Goal: Task Accomplishment & Management: Manage account settings

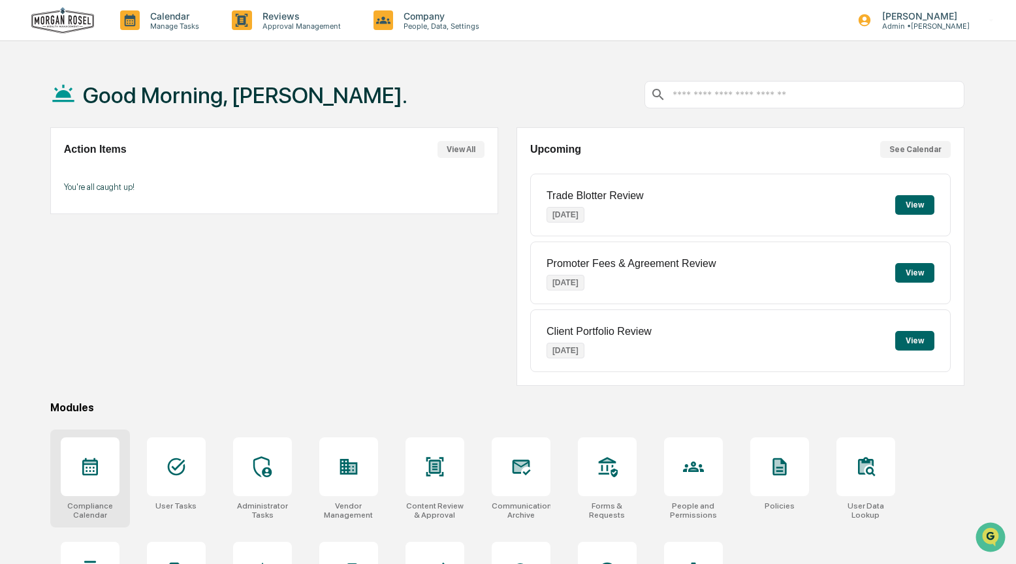
click at [96, 472] on icon at bounding box center [90, 467] width 16 height 18
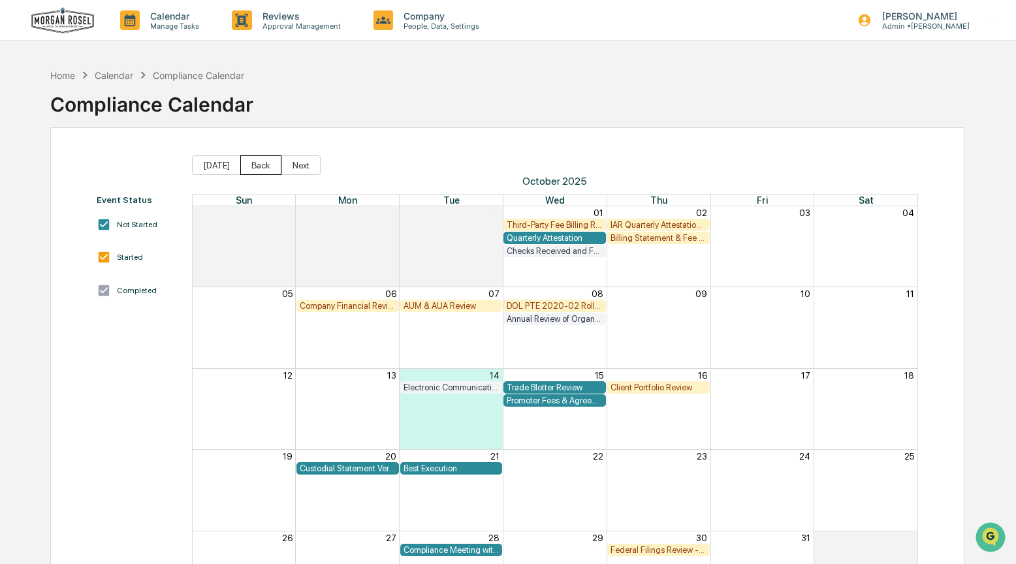
click at [250, 163] on button "Back" at bounding box center [260, 165] width 41 height 20
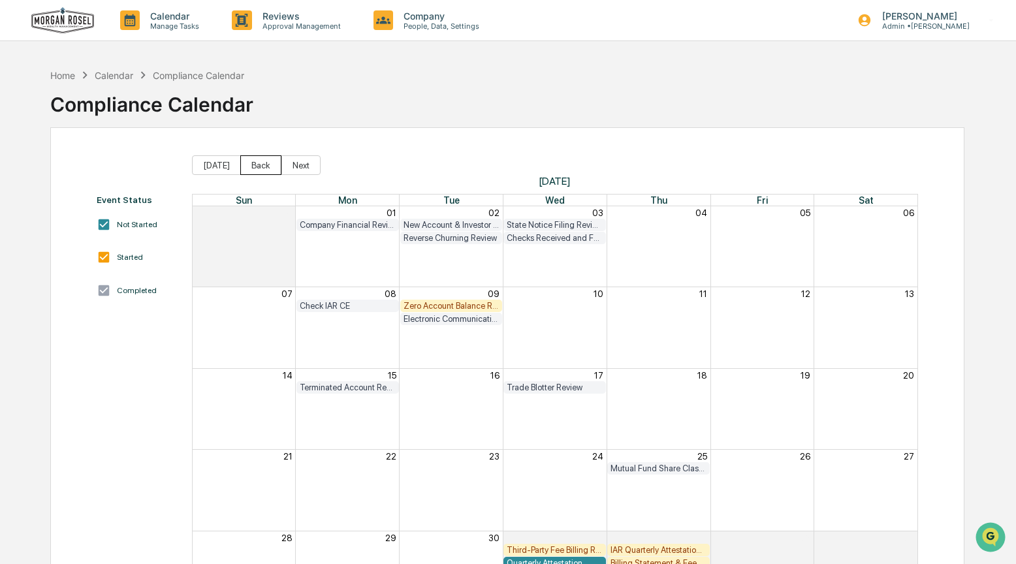
click at [250, 163] on button "Back" at bounding box center [260, 165] width 41 height 20
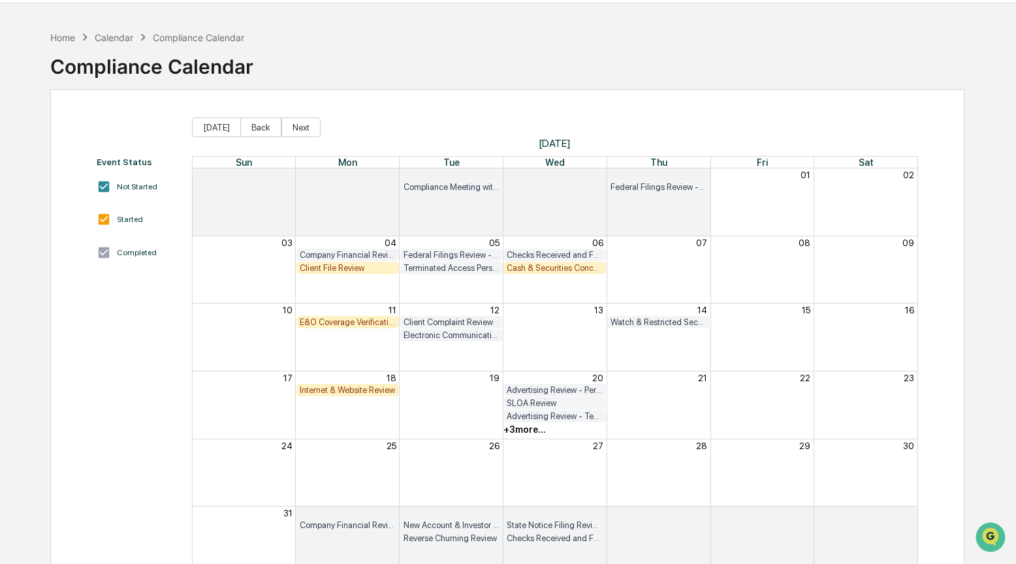
scroll to position [74, 0]
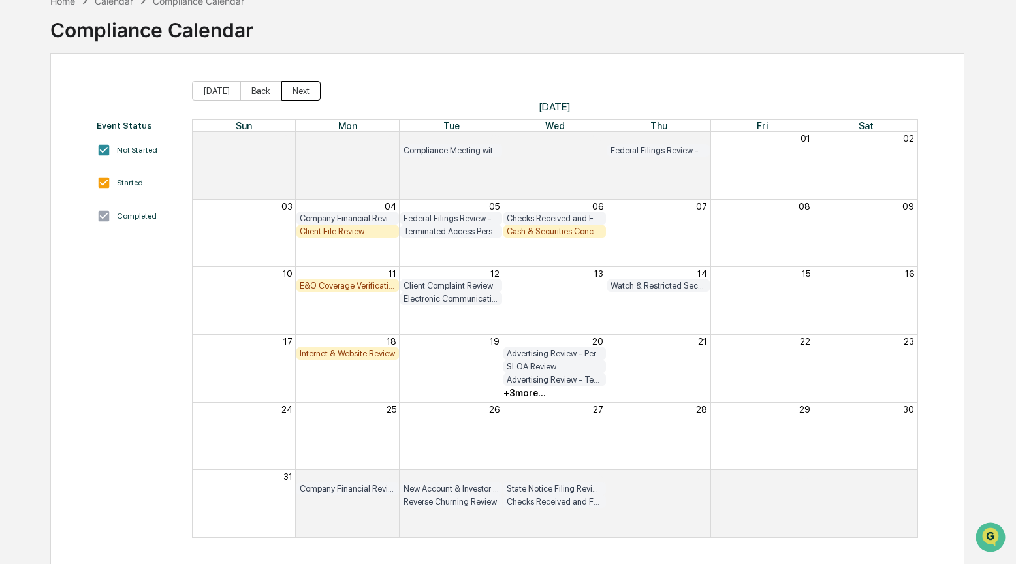
click at [306, 84] on button "Next" at bounding box center [300, 91] width 39 height 20
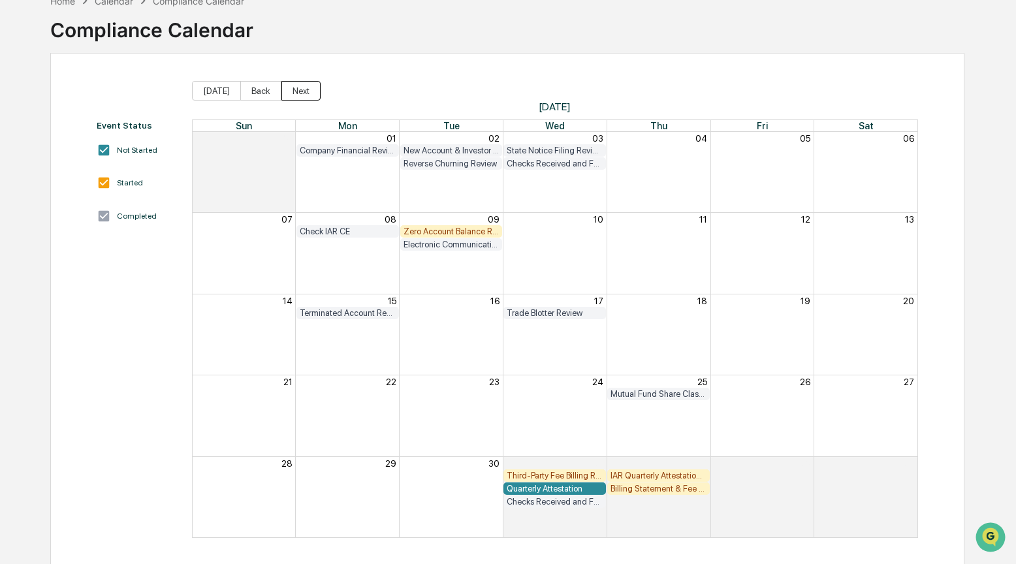
click at [306, 84] on button "Next" at bounding box center [300, 91] width 39 height 20
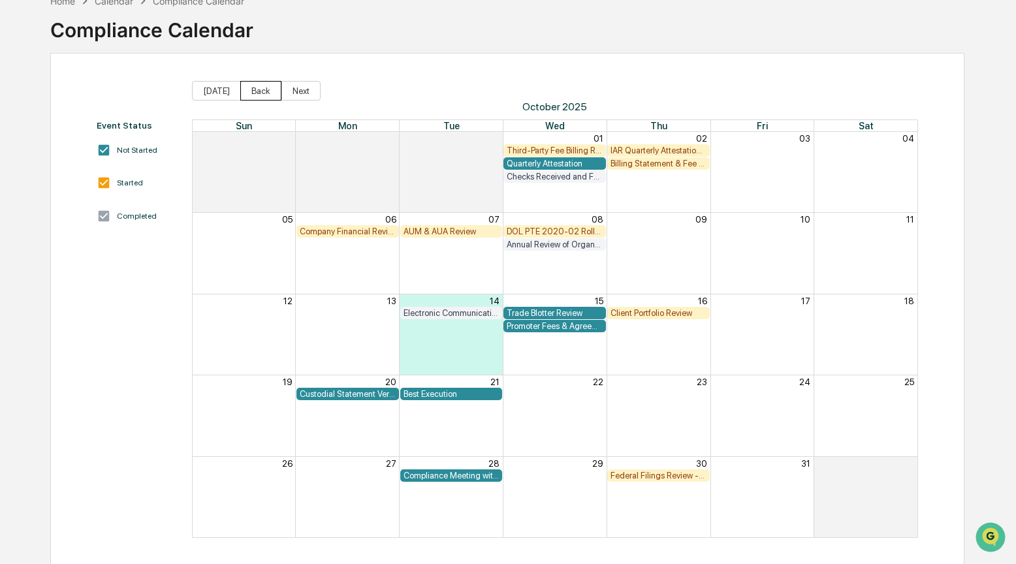
click at [255, 90] on button "Back" at bounding box center [260, 91] width 41 height 20
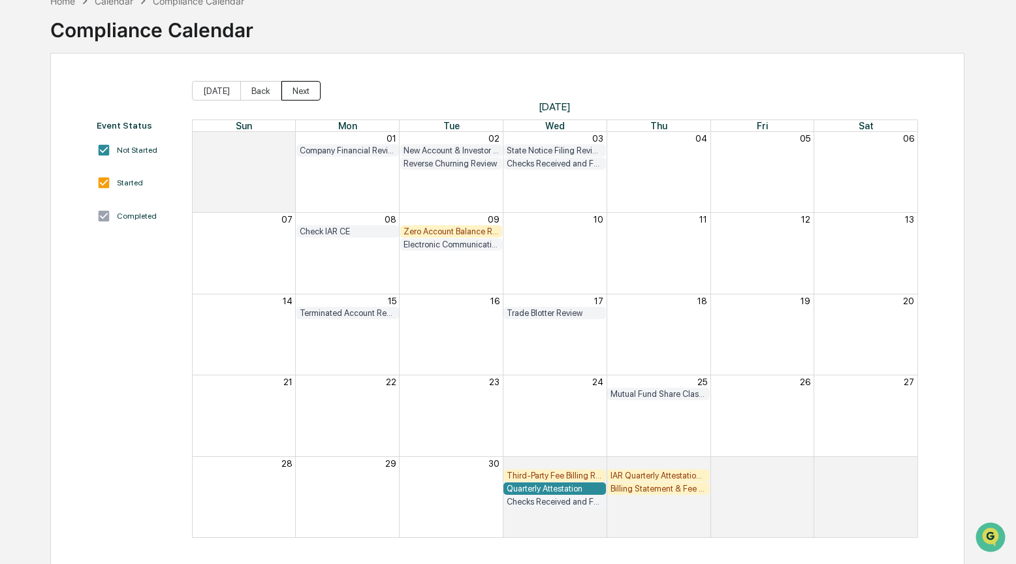
click at [295, 92] on button "Next" at bounding box center [300, 91] width 39 height 20
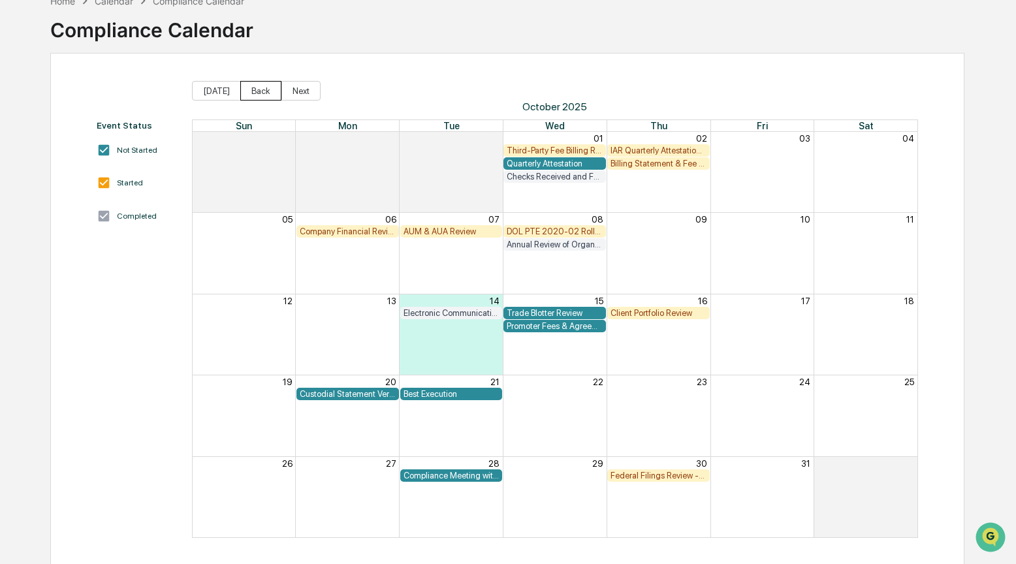
click at [255, 93] on button "Back" at bounding box center [260, 91] width 41 height 20
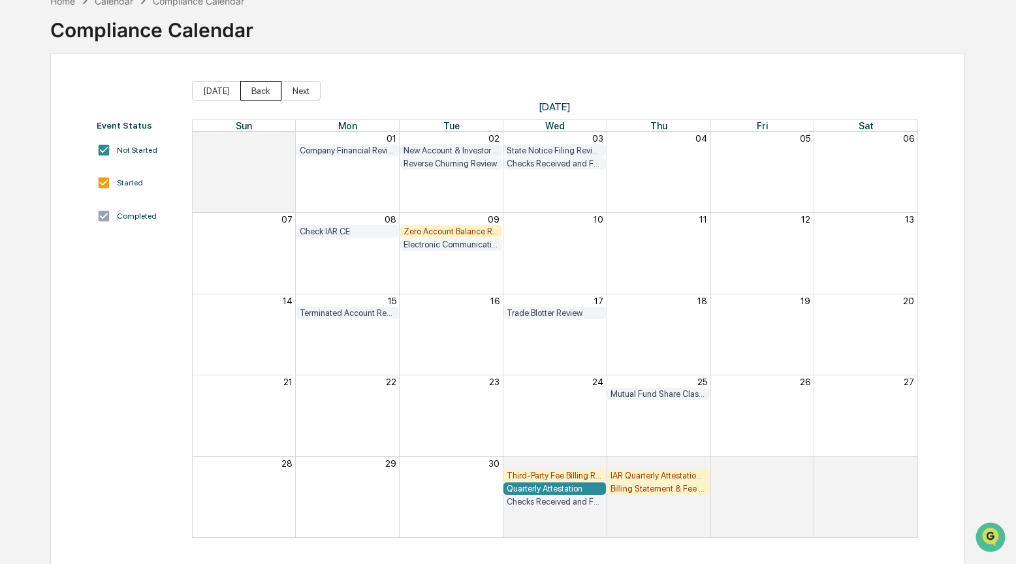
click at [255, 93] on button "Back" at bounding box center [260, 91] width 41 height 20
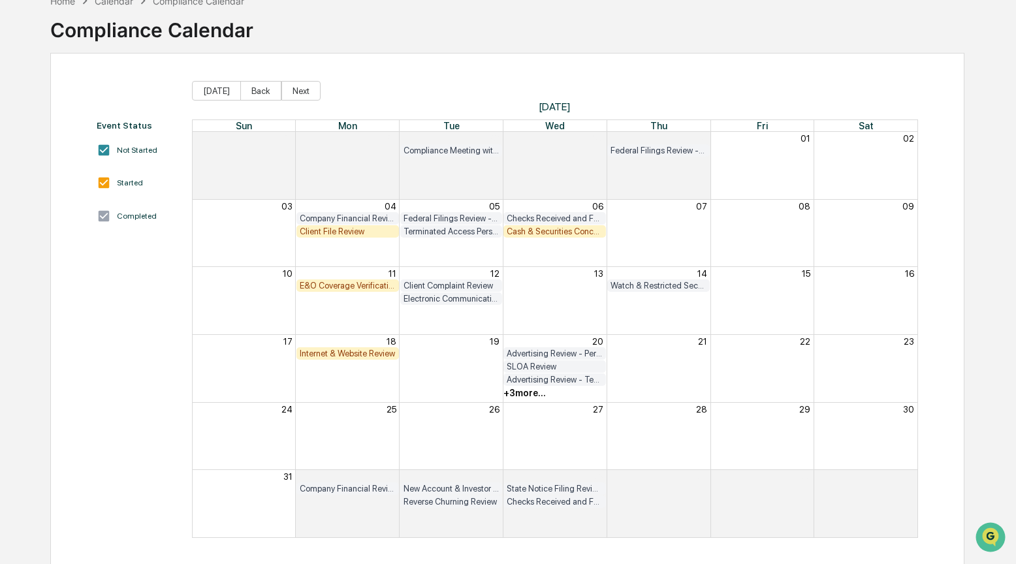
click at [338, 287] on div "E&O Coverage Verification" at bounding box center [348, 286] width 96 height 10
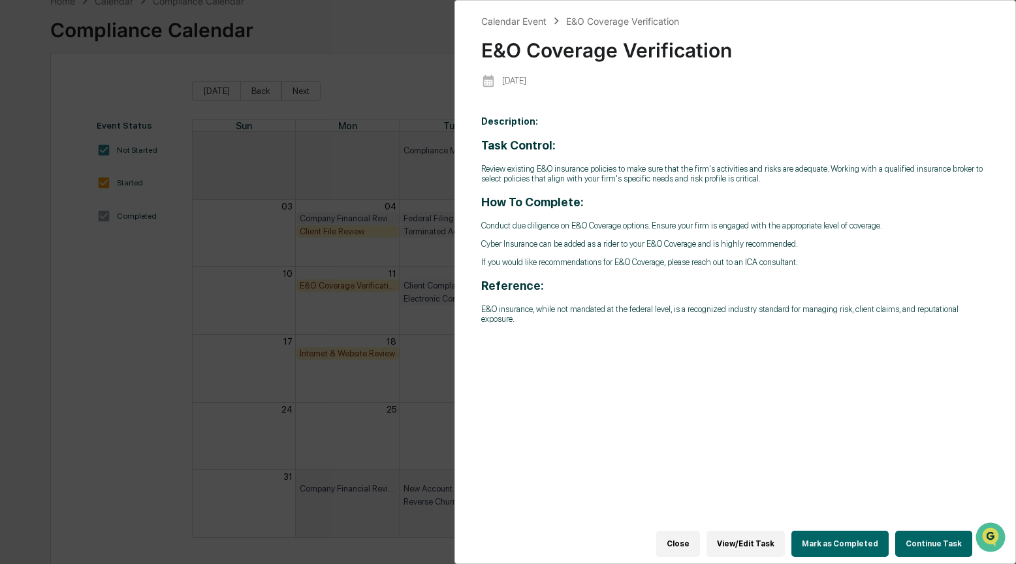
click at [927, 531] on button "Continue Task" at bounding box center [933, 544] width 77 height 26
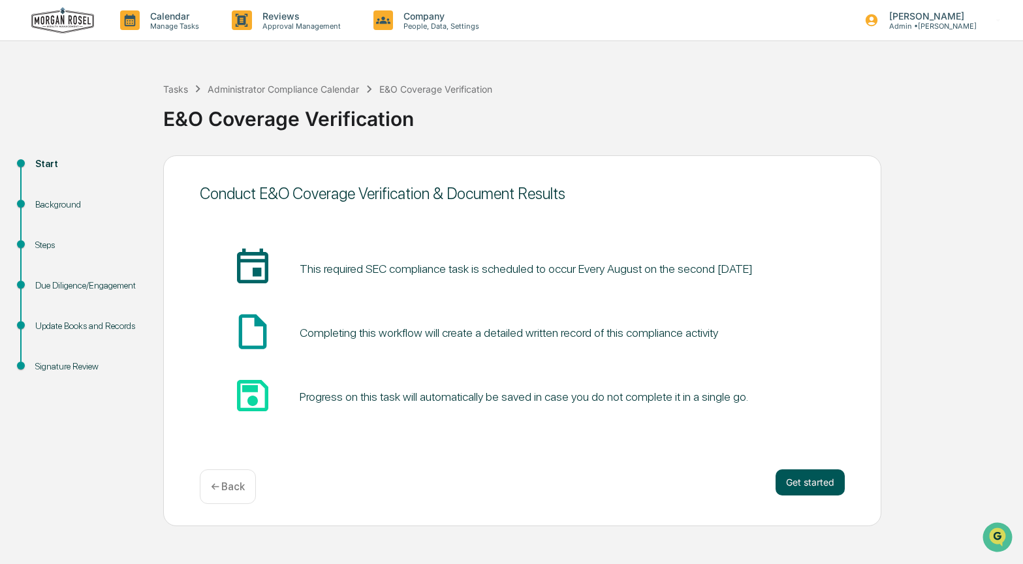
click at [806, 486] on button "Get started" at bounding box center [810, 483] width 69 height 26
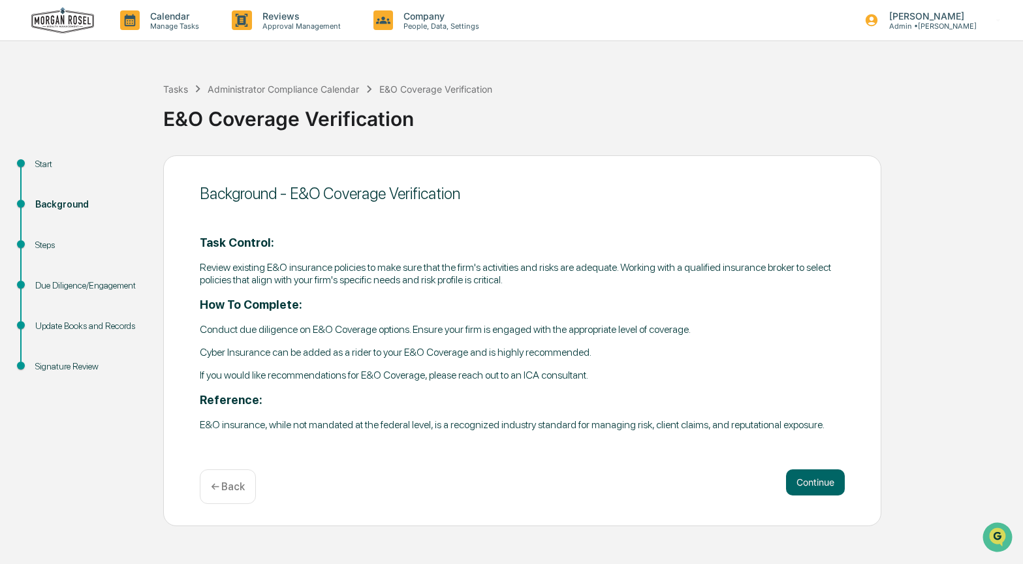
click at [806, 485] on button "Continue" at bounding box center [815, 483] width 59 height 26
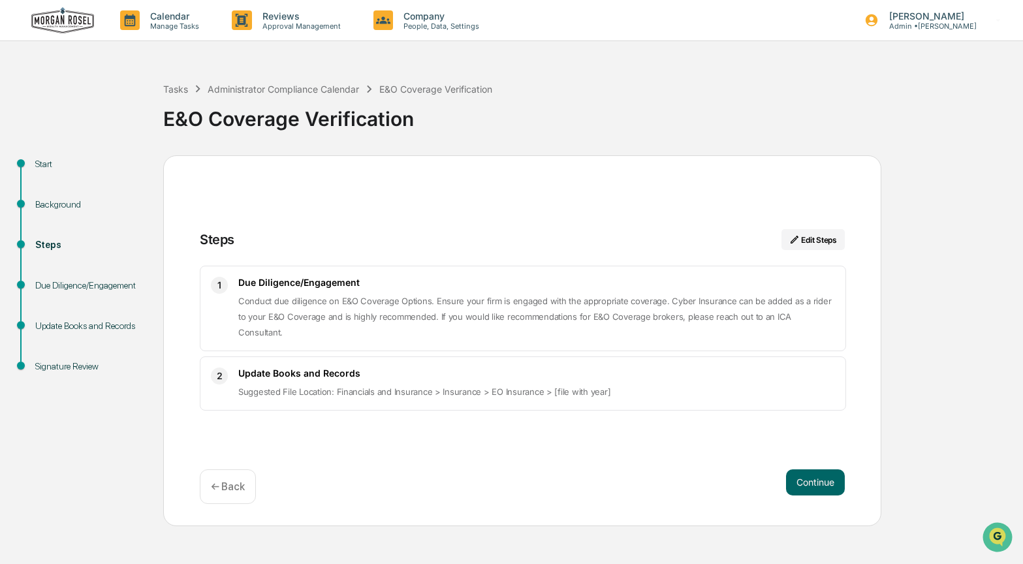
click at [806, 485] on button "Continue" at bounding box center [815, 483] width 59 height 26
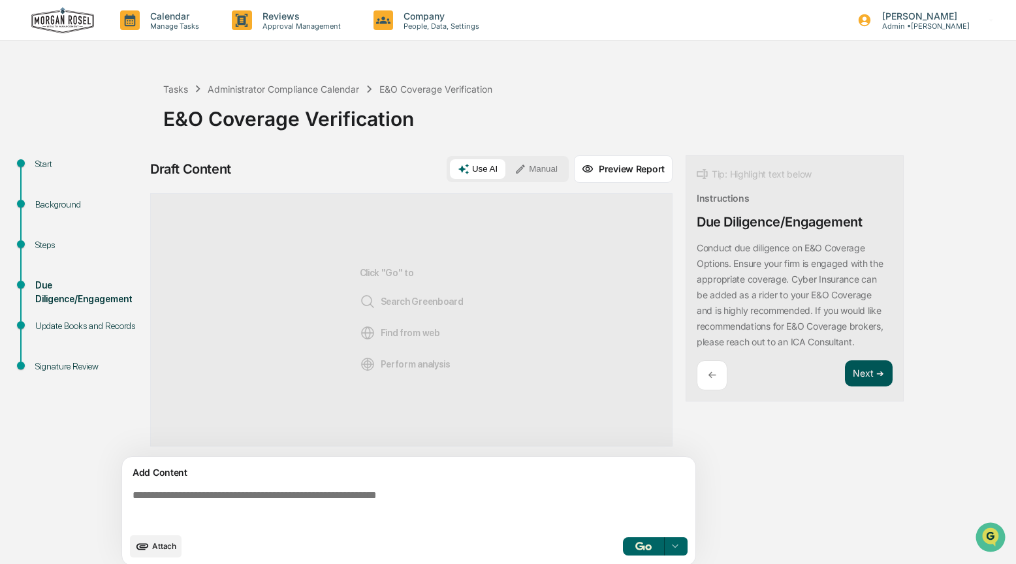
click at [858, 369] on button "Next ➔" at bounding box center [869, 373] width 48 height 27
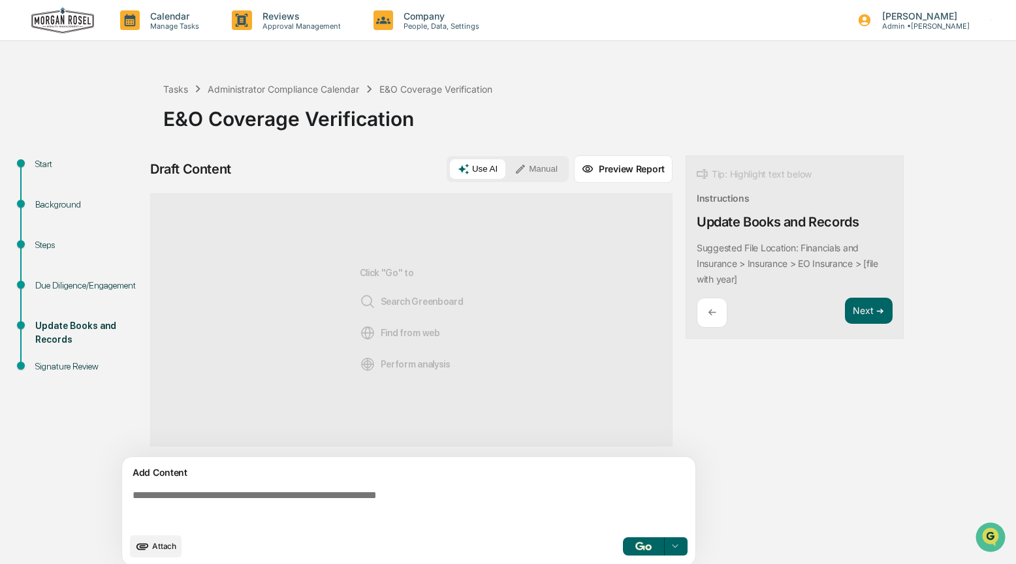
click at [534, 163] on button "Manual" at bounding box center [536, 169] width 59 height 20
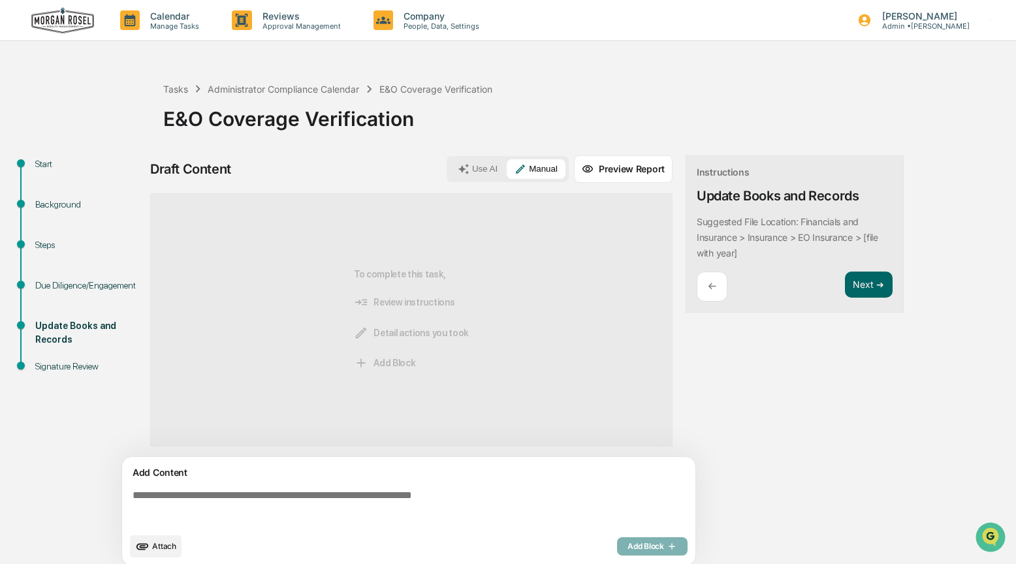
click at [163, 500] on textarea at bounding box center [411, 508] width 568 height 47
type textarea "*"
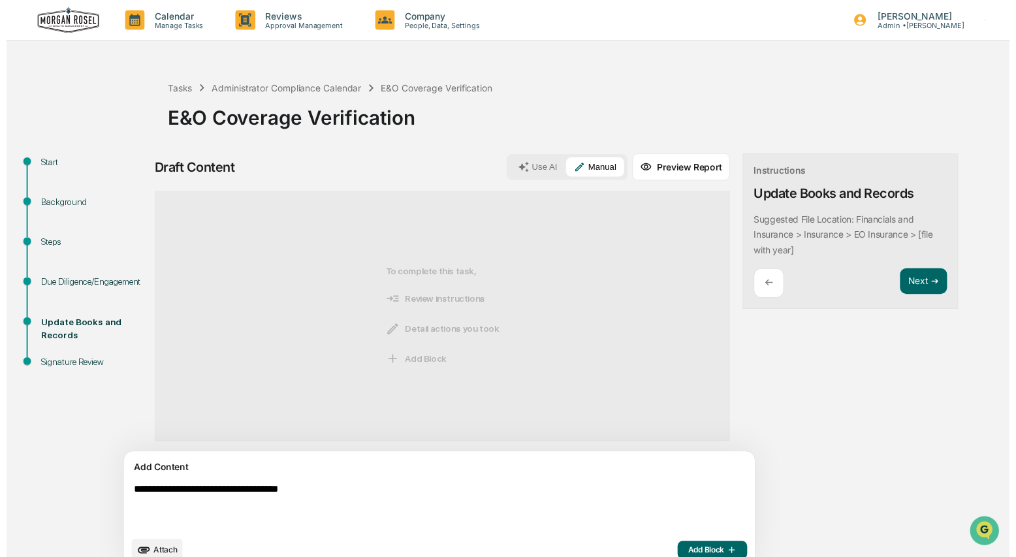
scroll to position [20, 0]
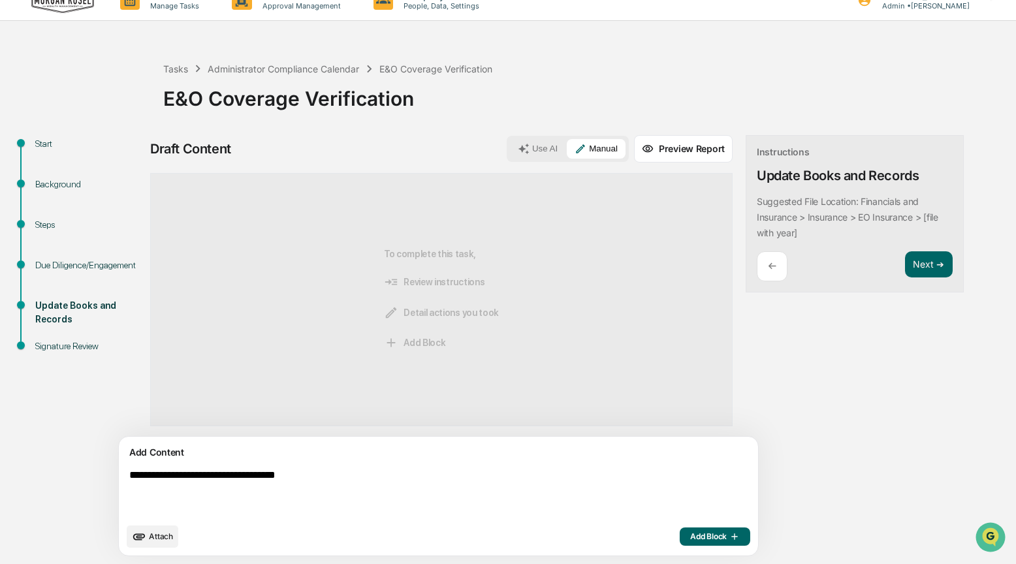
type textarea "**********"
click at [690, 539] on span "Add Block" at bounding box center [715, 537] width 50 height 10
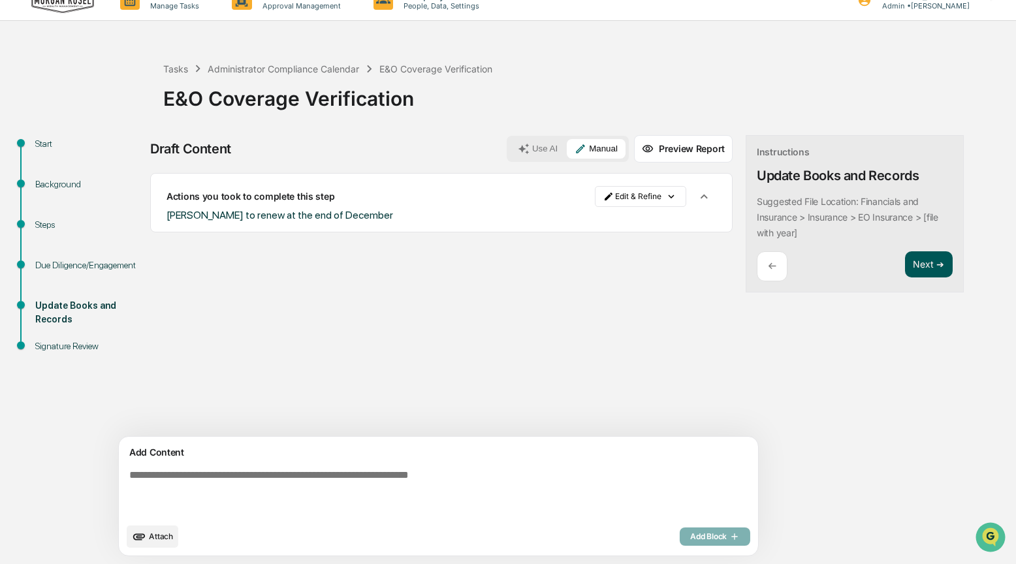
click at [905, 261] on button "Next ➔" at bounding box center [929, 264] width 48 height 27
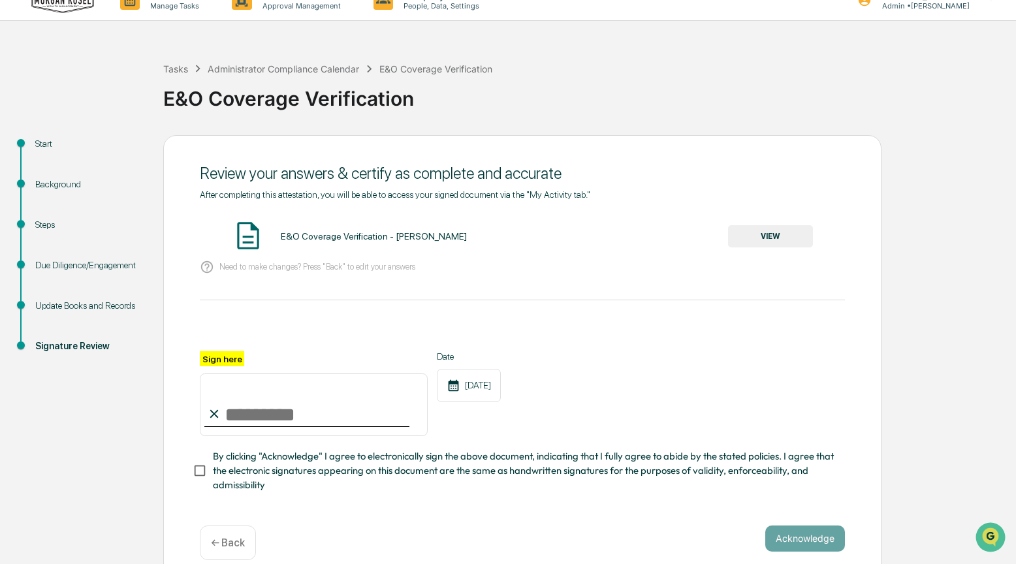
click at [770, 239] on button "VIEW" at bounding box center [770, 236] width 85 height 22
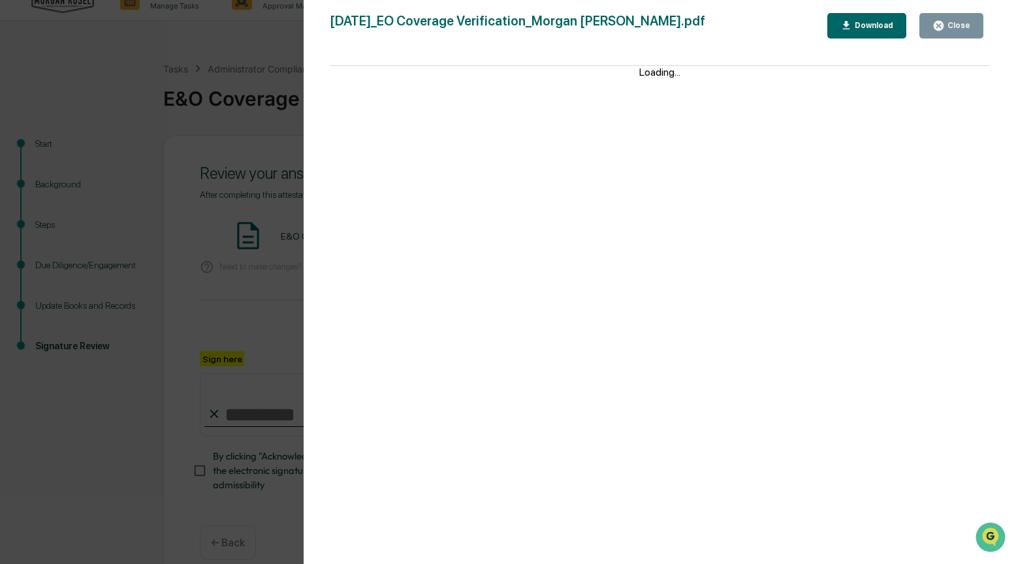
click at [954, 22] on div "Close" at bounding box center [957, 25] width 25 height 9
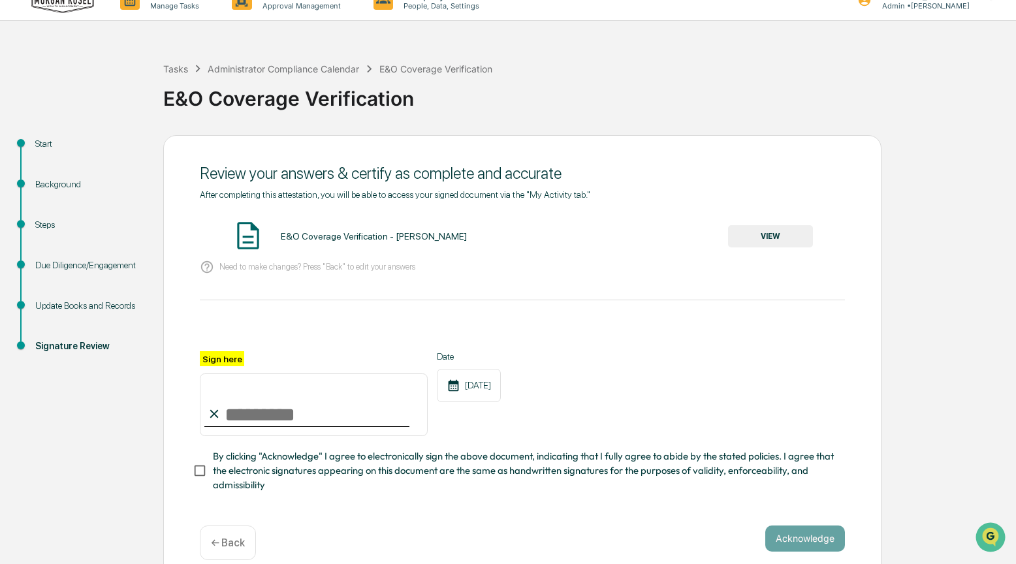
click at [240, 410] on input "Sign here" at bounding box center [314, 405] width 228 height 63
type input "**********"
click at [807, 537] on button "Acknowledge" at bounding box center [805, 539] width 80 height 26
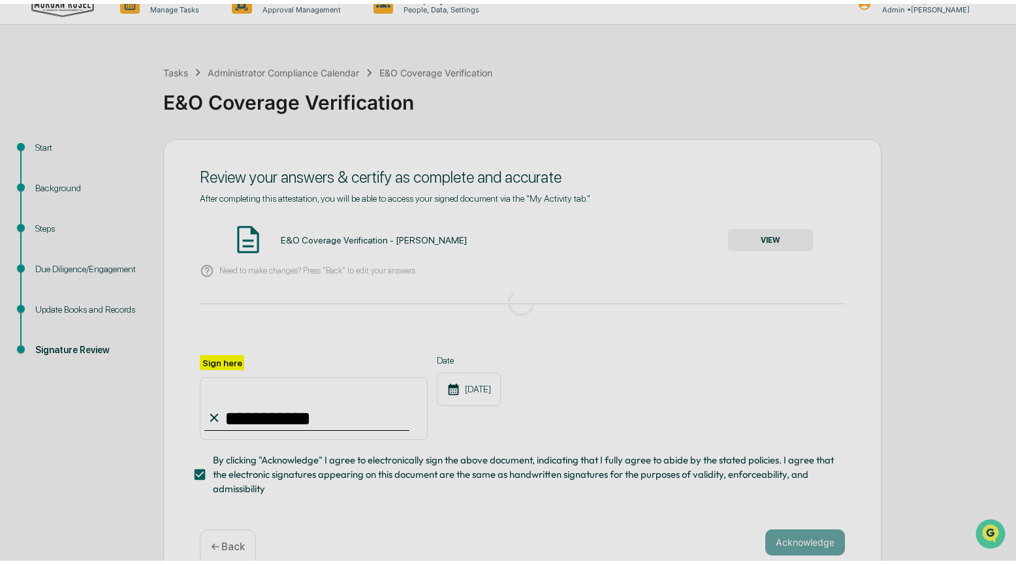
scroll to position [0, 0]
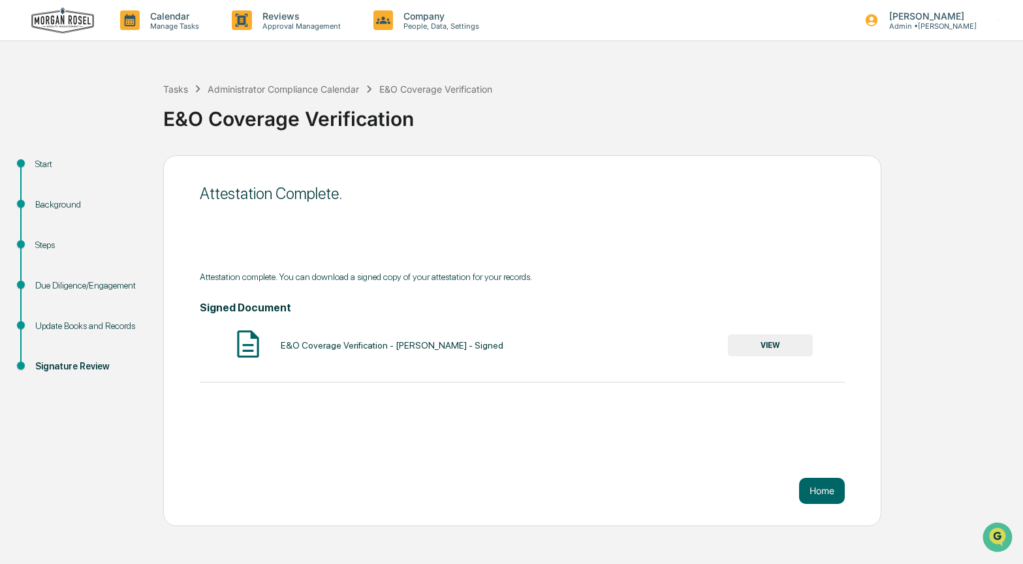
click at [758, 340] on button "VIEW" at bounding box center [770, 345] width 85 height 22
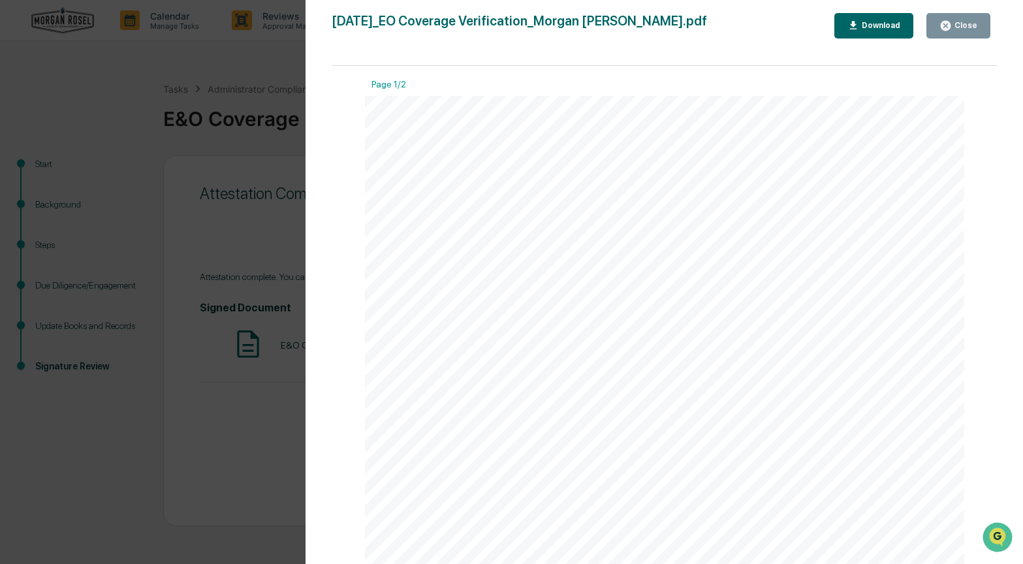
click at [884, 18] on button "Download" at bounding box center [875, 25] width 80 height 25
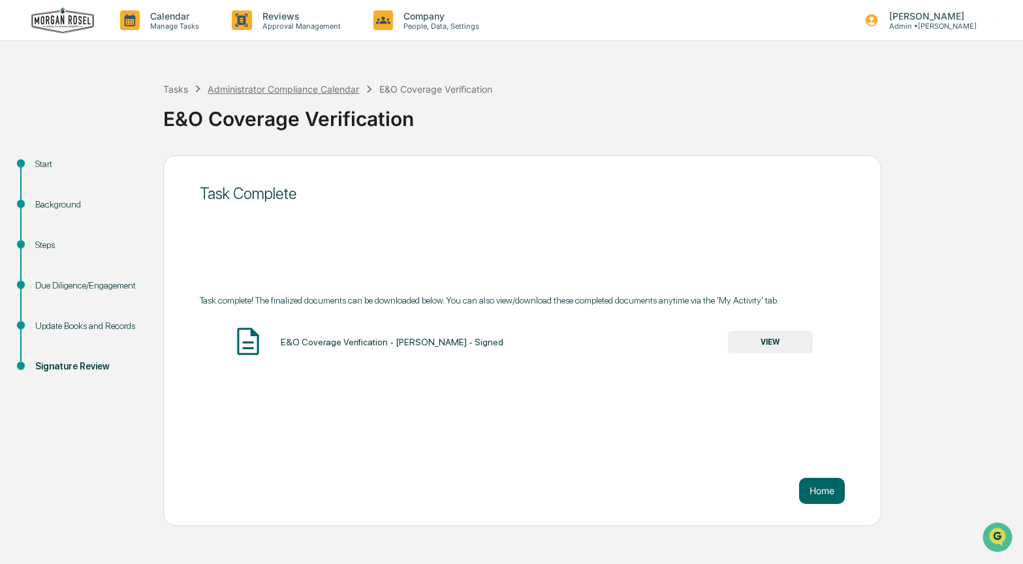
click at [279, 88] on div "Administrator Compliance Calendar" at bounding box center [283, 89] width 151 height 11
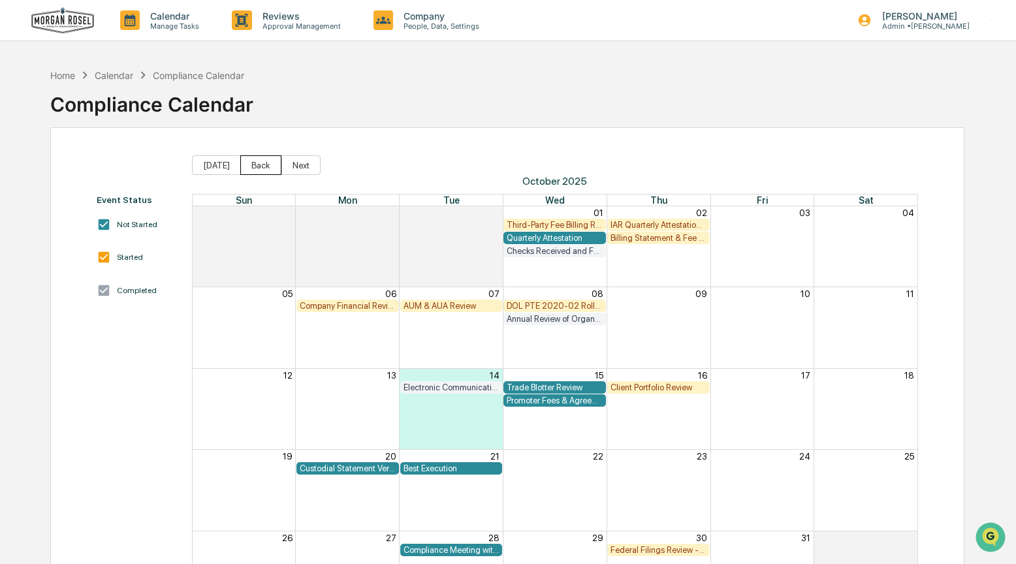
click at [267, 163] on button "Back" at bounding box center [260, 165] width 41 height 20
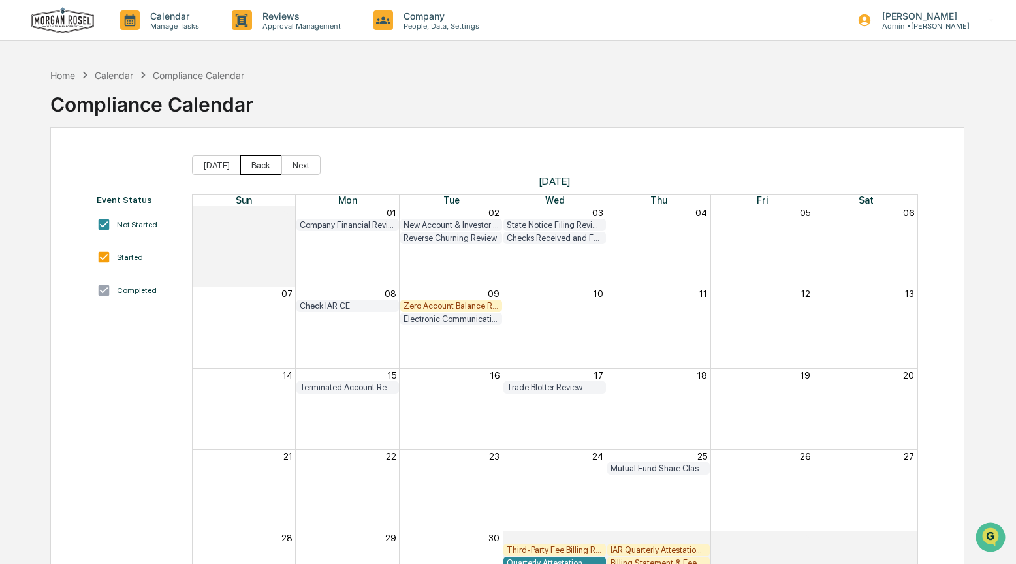
click at [266, 163] on button "Back" at bounding box center [260, 165] width 41 height 20
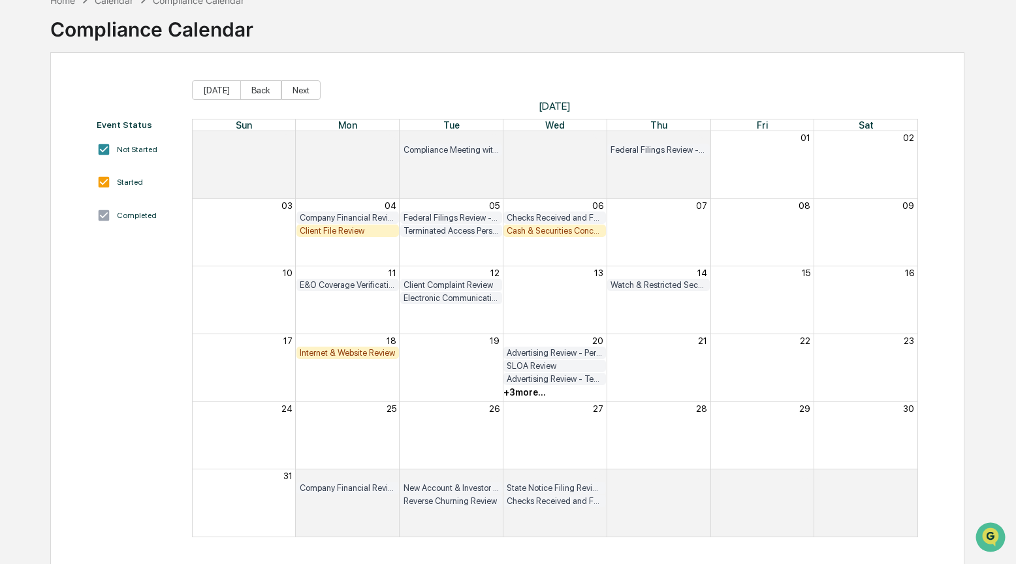
scroll to position [76, 0]
click at [532, 394] on div "+ 3 more..." at bounding box center [524, 391] width 42 height 10
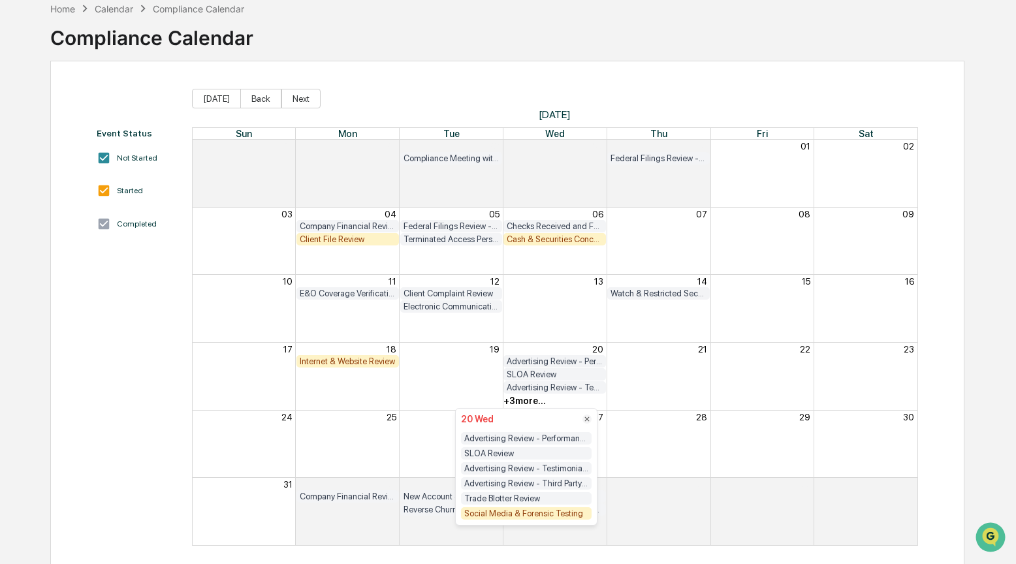
scroll to position [52, 0]
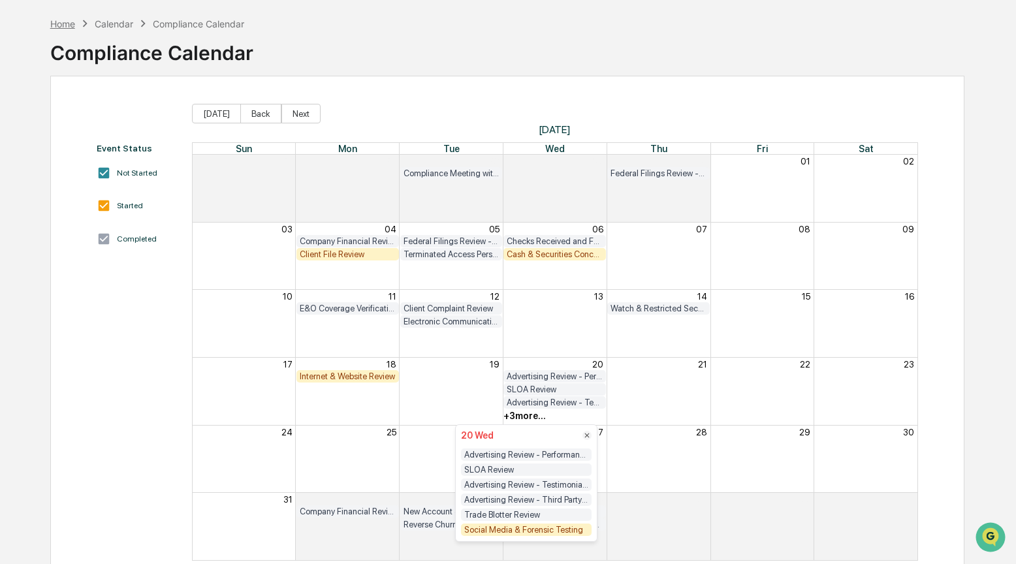
click at [62, 23] on div "Home" at bounding box center [62, 23] width 25 height 11
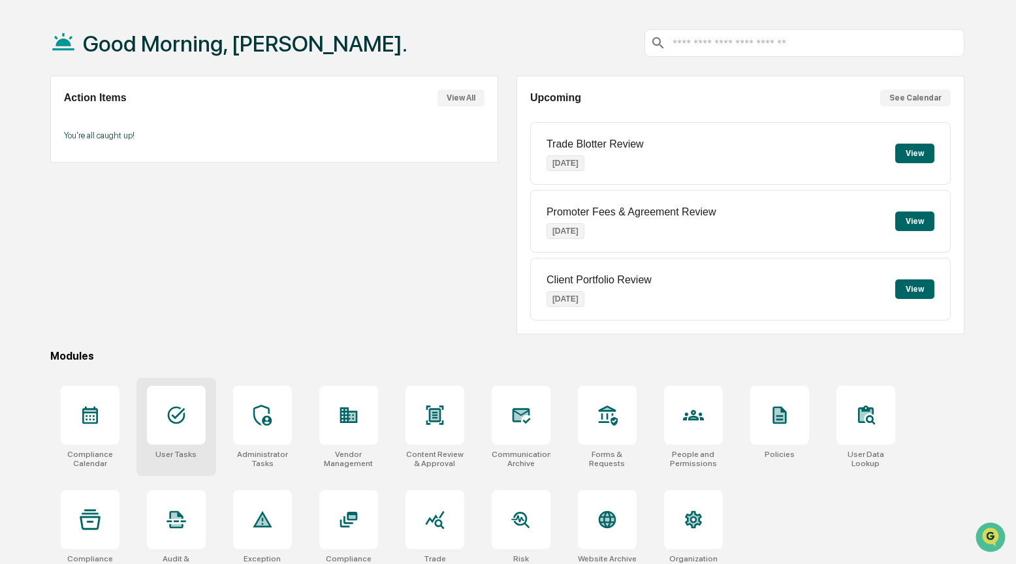
click at [180, 420] on icon at bounding box center [176, 415] width 21 height 21
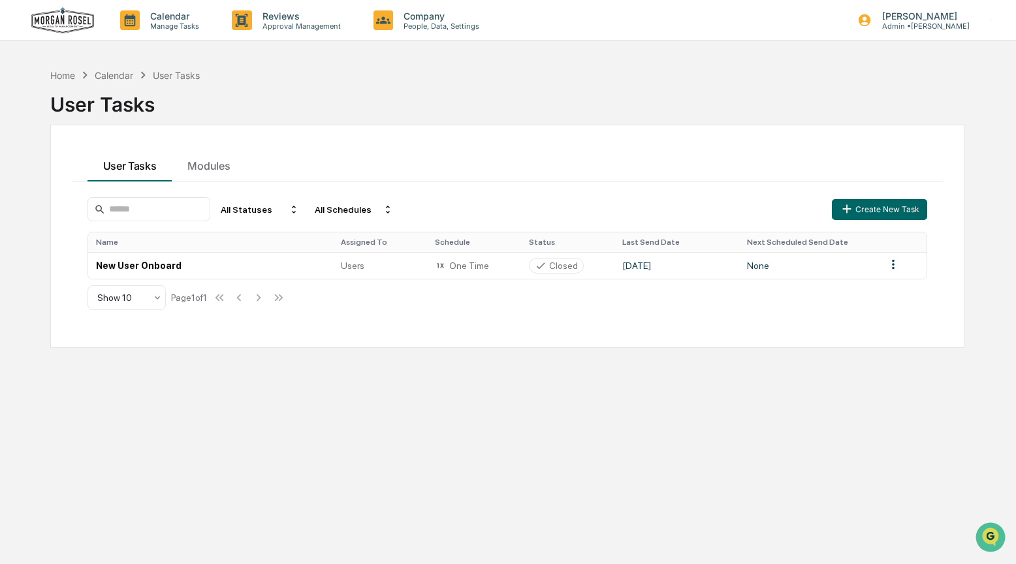
click at [105, 76] on div "Calendar" at bounding box center [114, 75] width 39 height 11
click at [107, 75] on div "Calendar" at bounding box center [114, 75] width 39 height 11
click at [71, 77] on div "Home" at bounding box center [62, 75] width 25 height 11
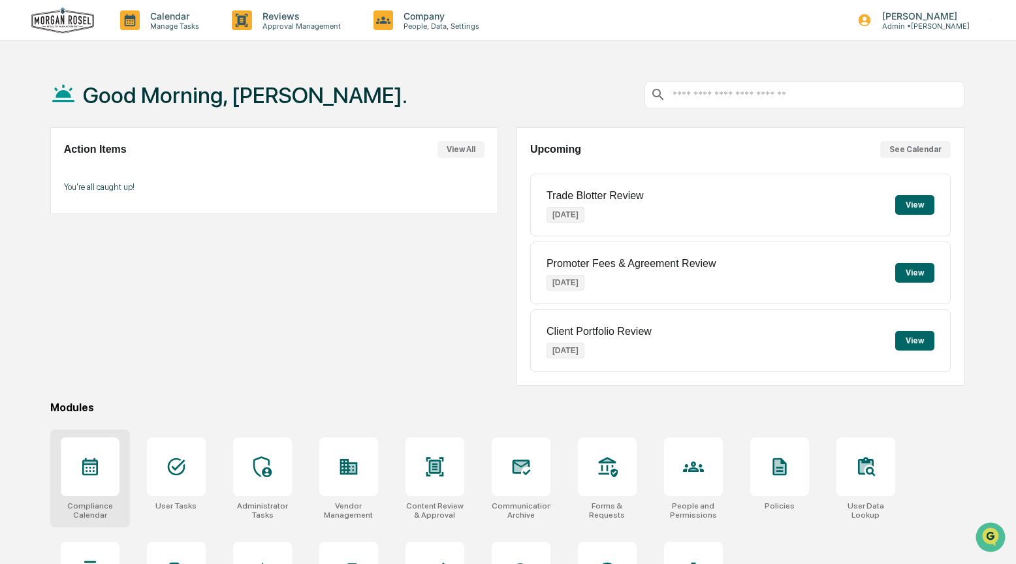
click at [94, 457] on icon at bounding box center [90, 466] width 21 height 21
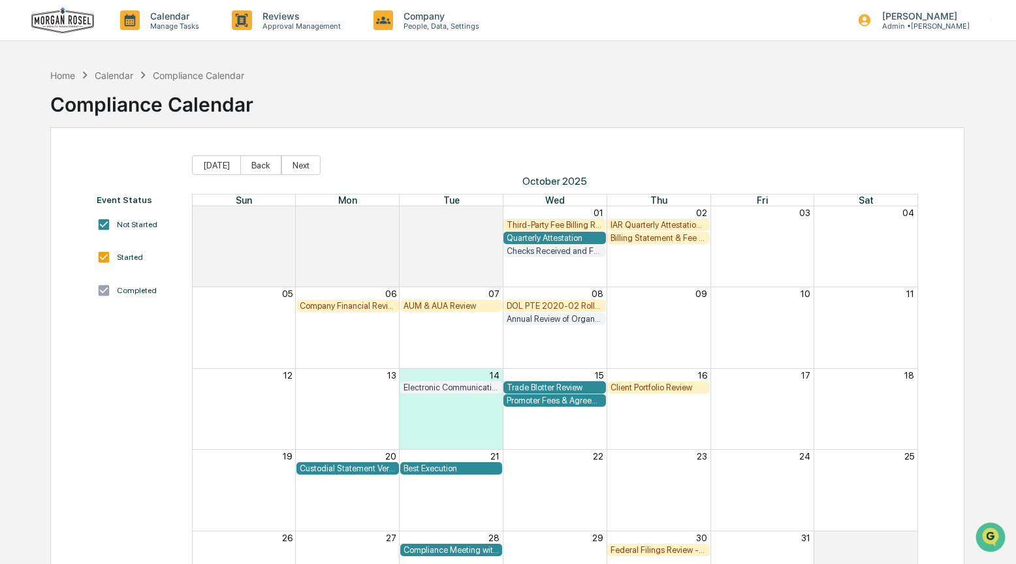
click at [564, 237] on div "Quarterly Attestation" at bounding box center [555, 238] width 96 height 10
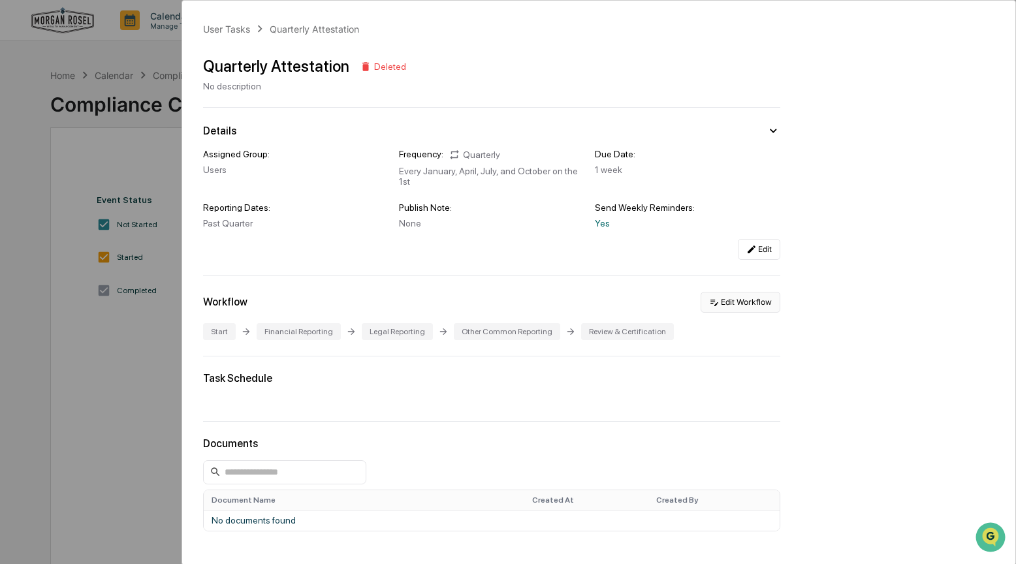
click at [725, 307] on button "Edit Workflow" at bounding box center [741, 302] width 80 height 21
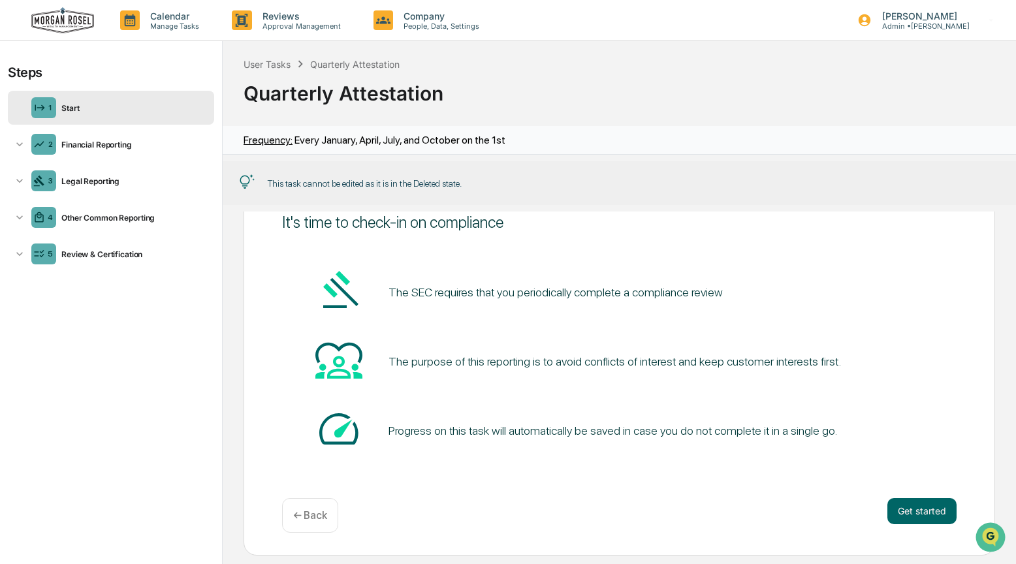
scroll to position [60, 0]
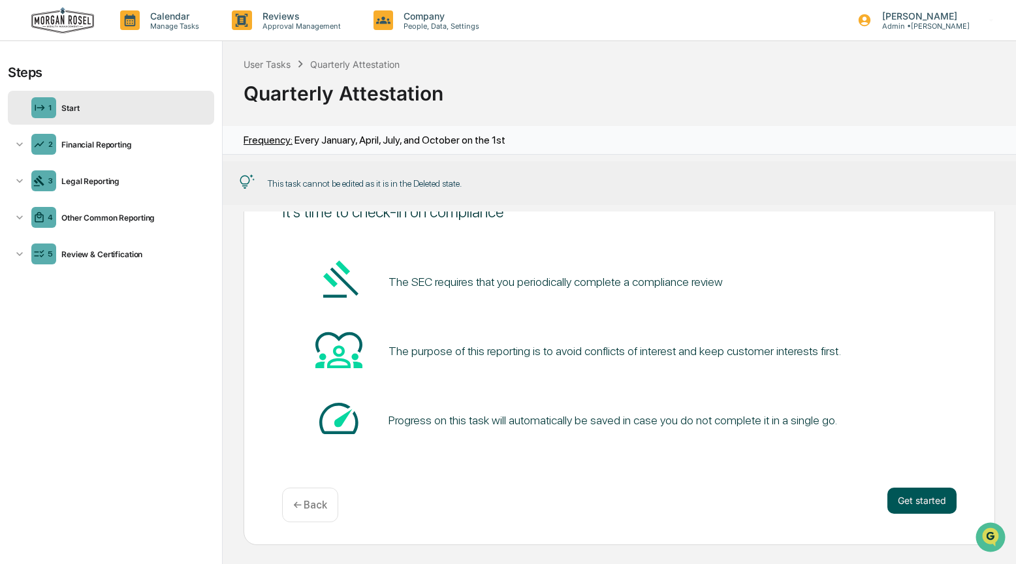
click at [917, 503] on button "Get started" at bounding box center [921, 501] width 69 height 26
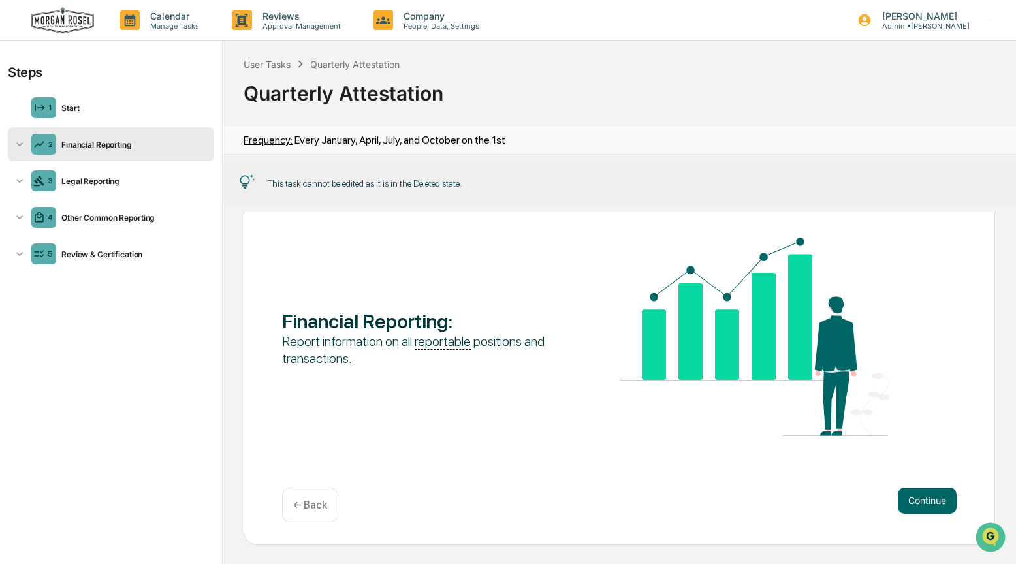
scroll to position [1, 0]
click at [903, 502] on button "Continue" at bounding box center [927, 500] width 59 height 26
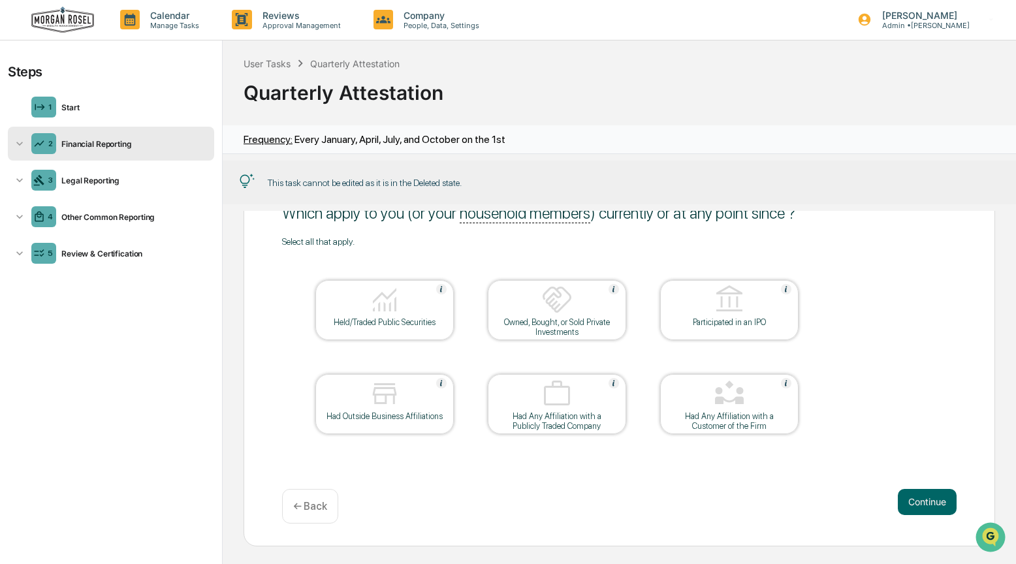
scroll to position [60, 0]
click at [916, 502] on button "Continue" at bounding box center [927, 500] width 59 height 26
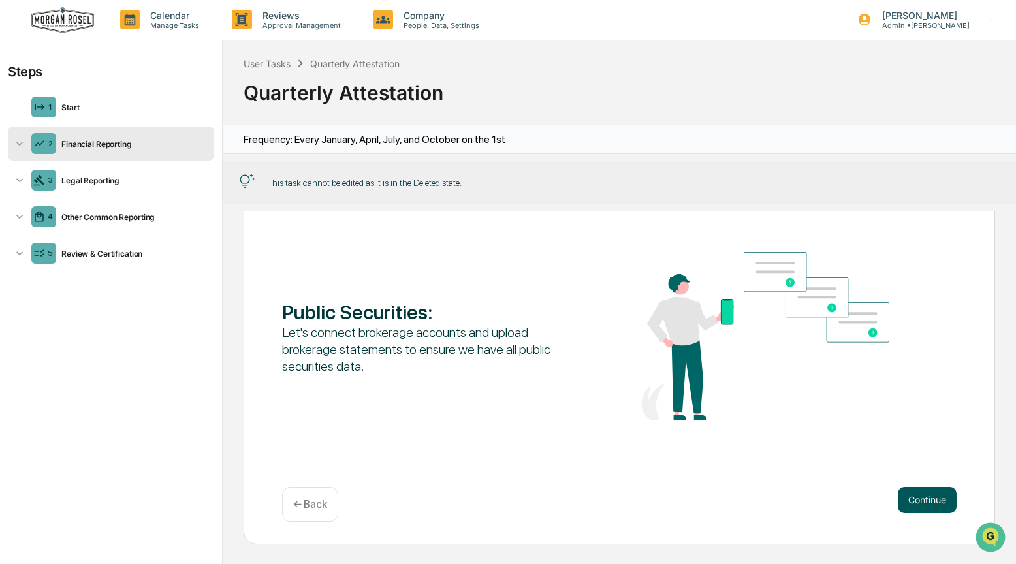
click at [916, 497] on button "Continue" at bounding box center [927, 500] width 59 height 26
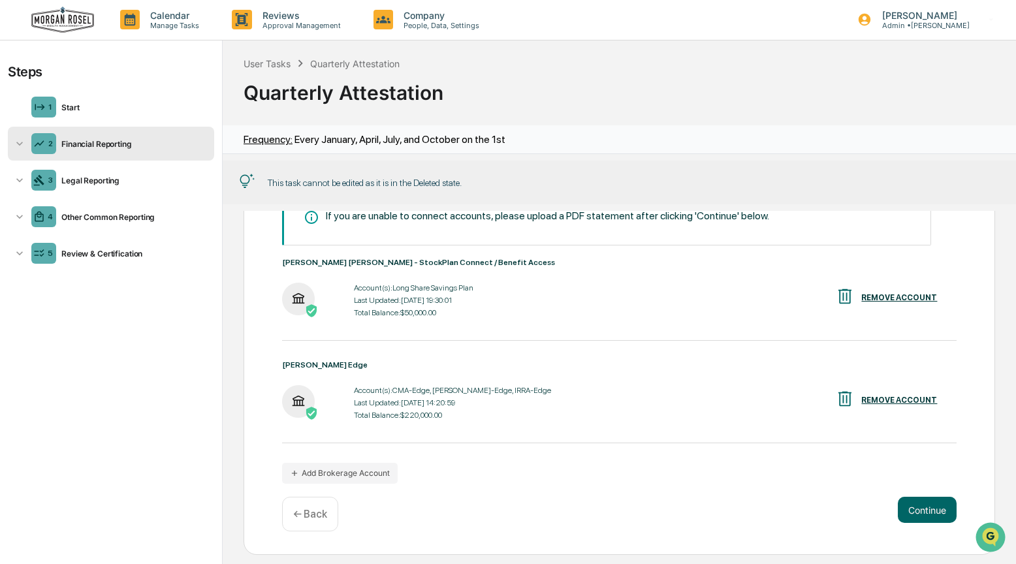
scroll to position [143, 0]
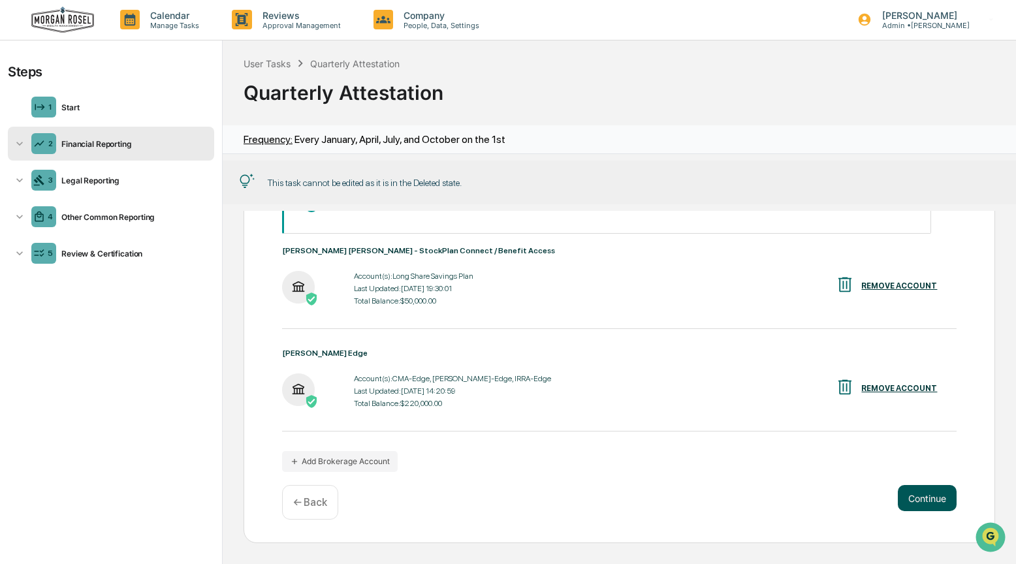
click at [925, 505] on button "Continue" at bounding box center [927, 498] width 59 height 26
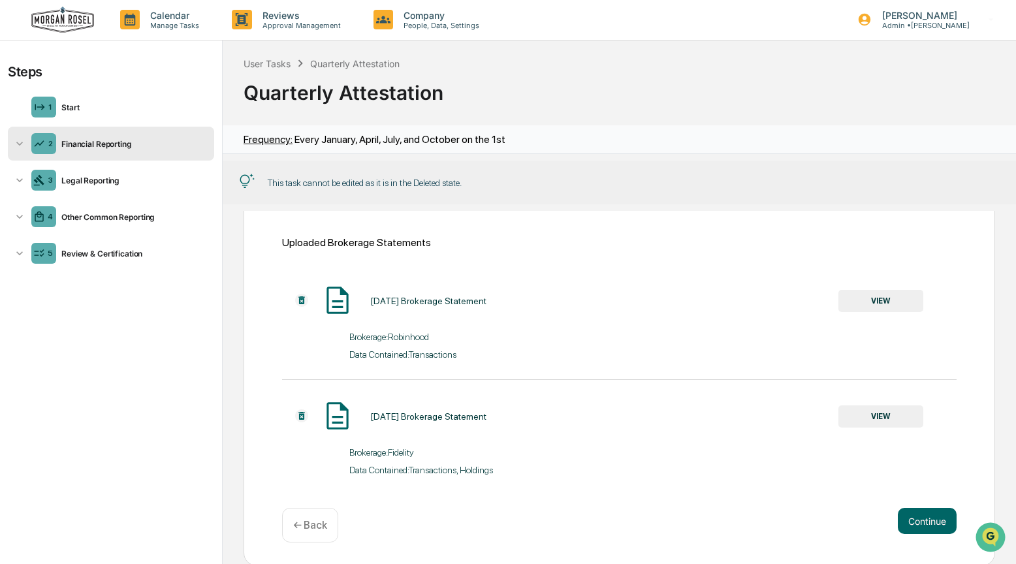
scroll to position [202, 0]
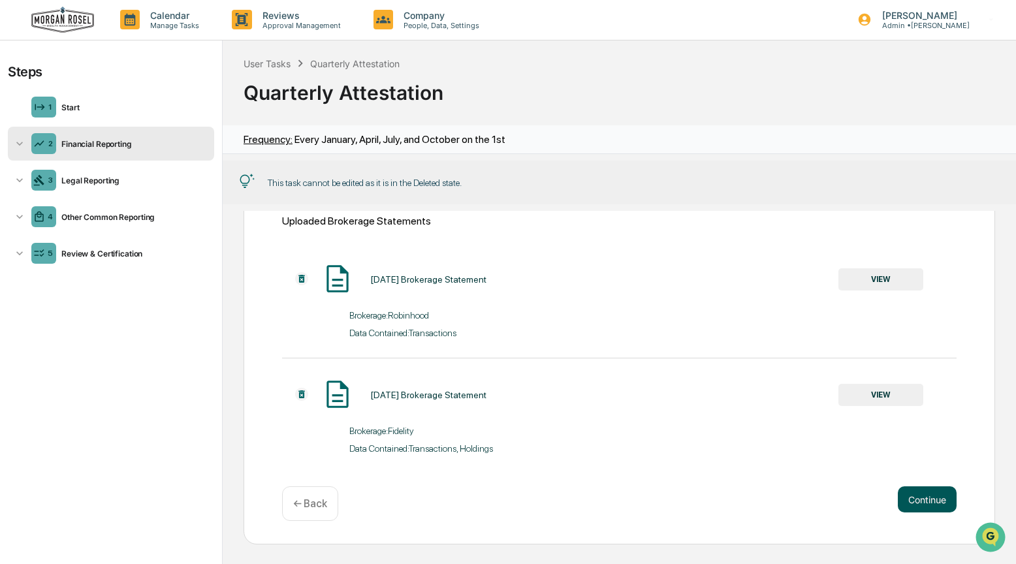
click at [928, 502] on button "Continue" at bounding box center [927, 499] width 59 height 26
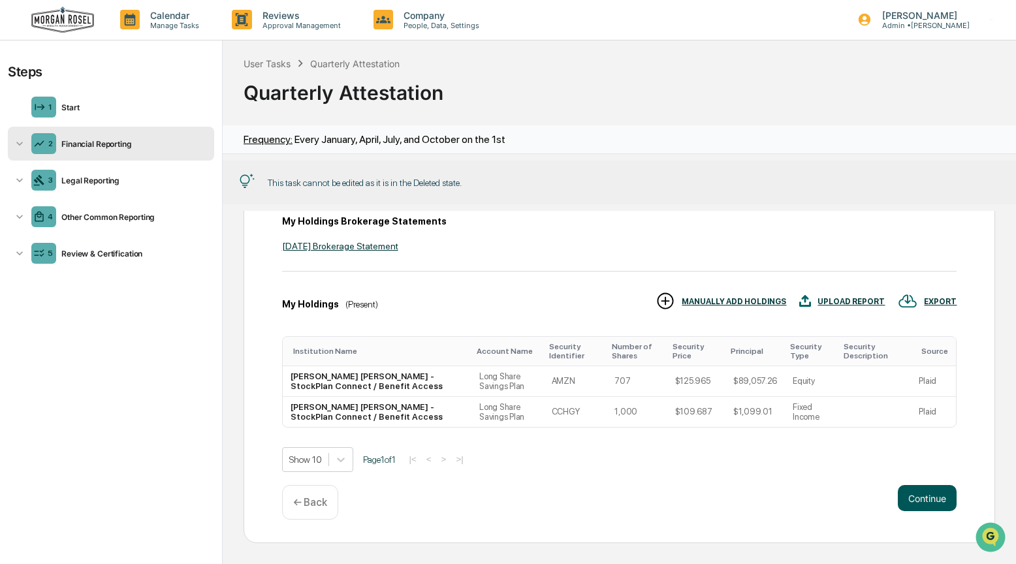
click at [928, 502] on button "Continue" at bounding box center [927, 498] width 59 height 26
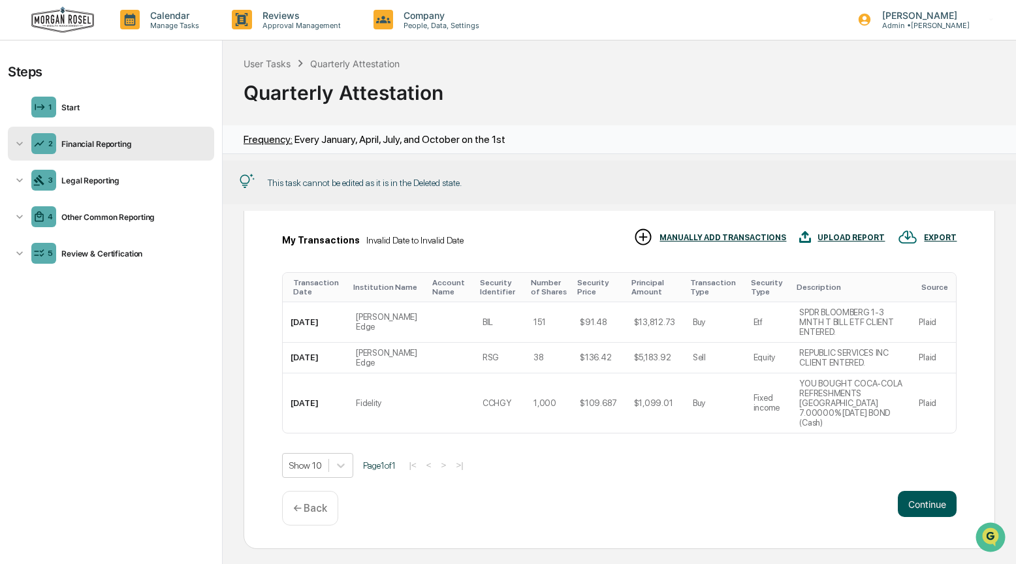
click at [928, 502] on button "Continue" at bounding box center [927, 504] width 59 height 26
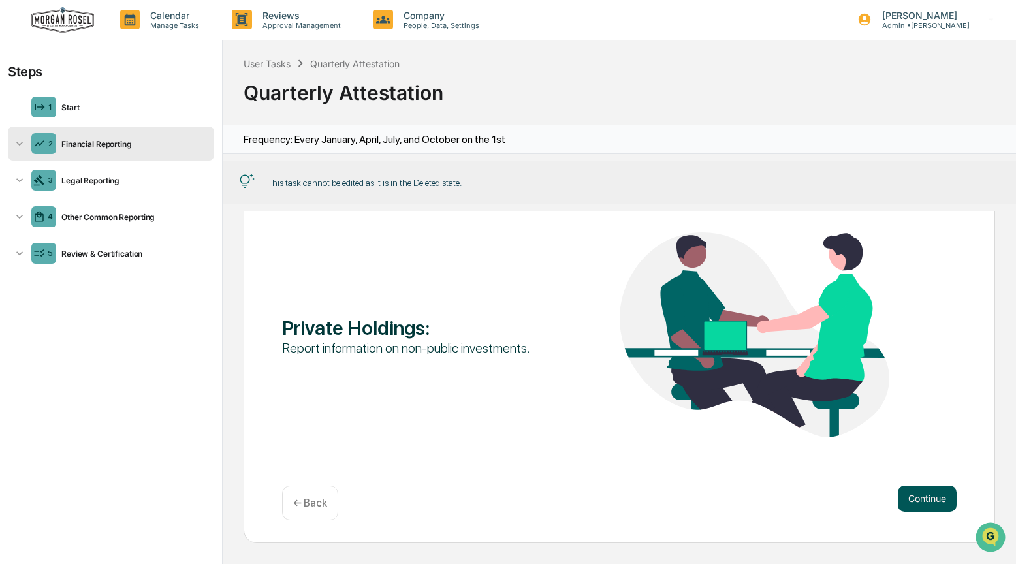
scroll to position [60, 0]
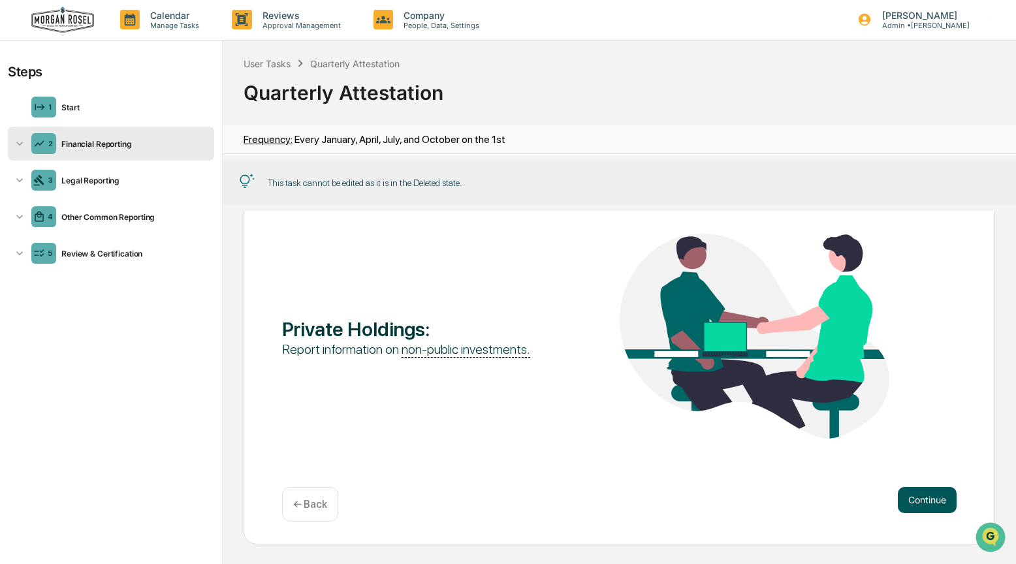
click at [928, 502] on button "Continue" at bounding box center [927, 500] width 59 height 26
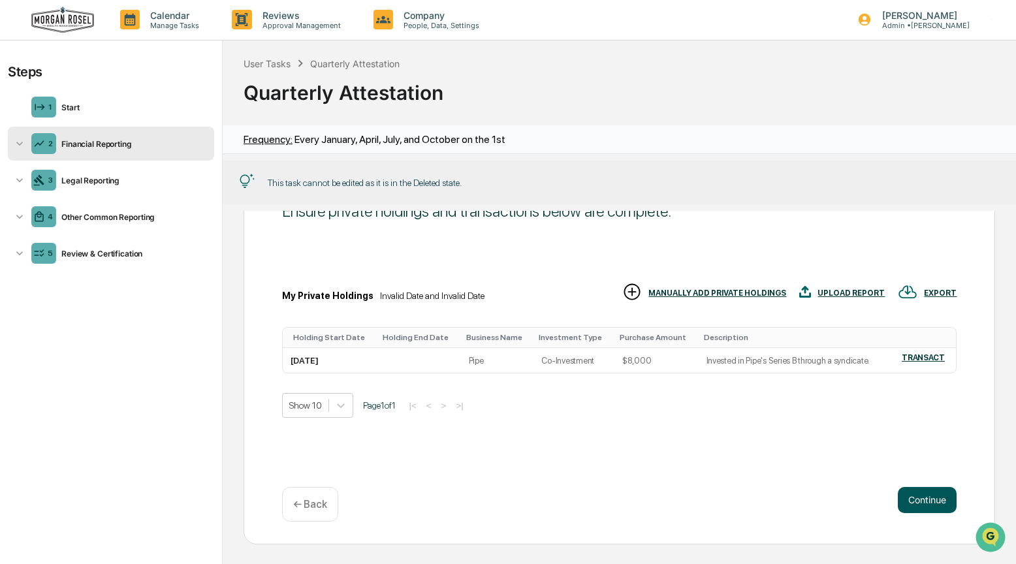
click at [928, 502] on button "Continue" at bounding box center [927, 500] width 59 height 26
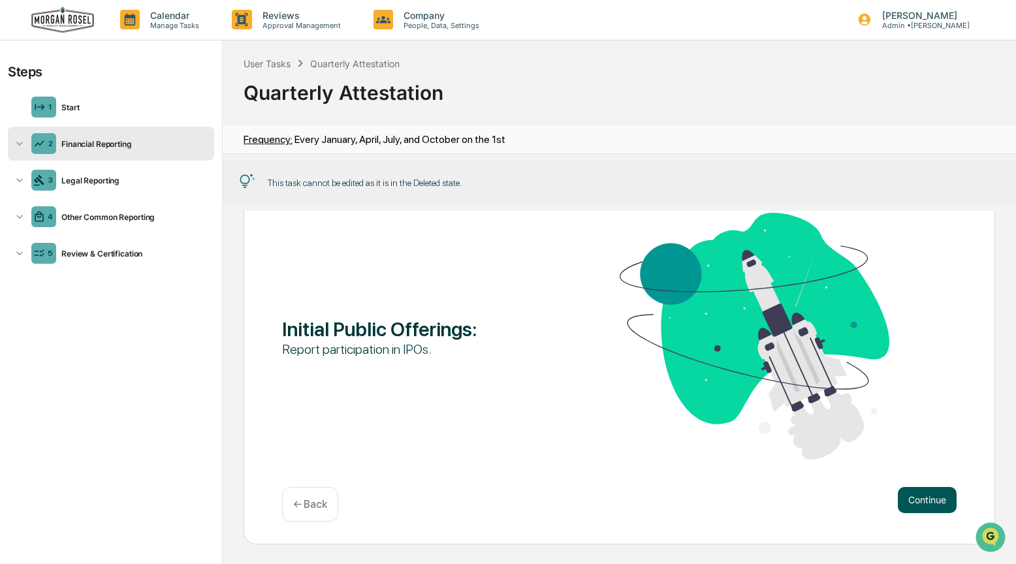
click at [928, 502] on button "Continue" at bounding box center [927, 500] width 59 height 26
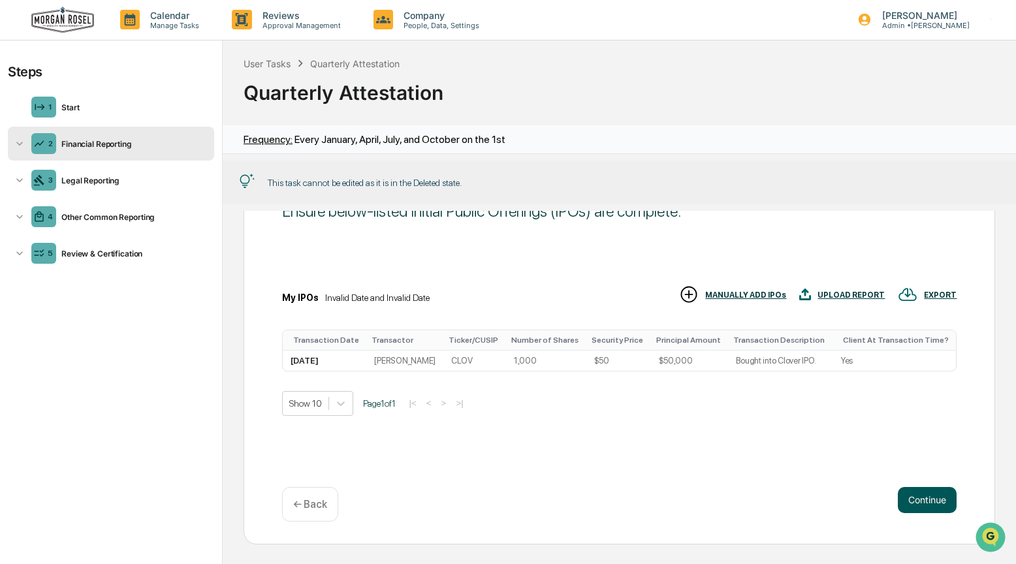
click at [928, 502] on button "Continue" at bounding box center [927, 500] width 59 height 26
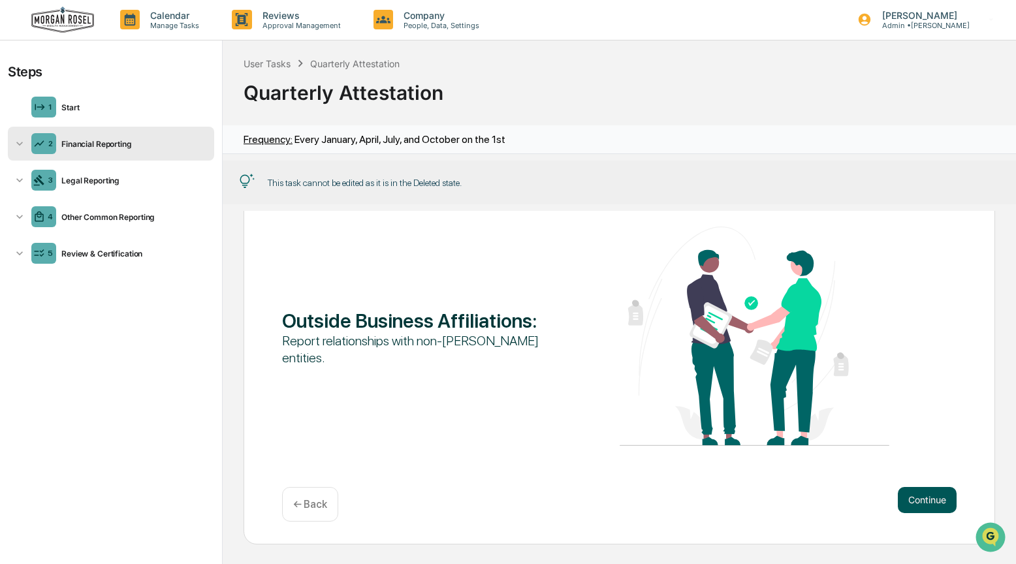
click at [926, 502] on button "Continue" at bounding box center [927, 500] width 59 height 26
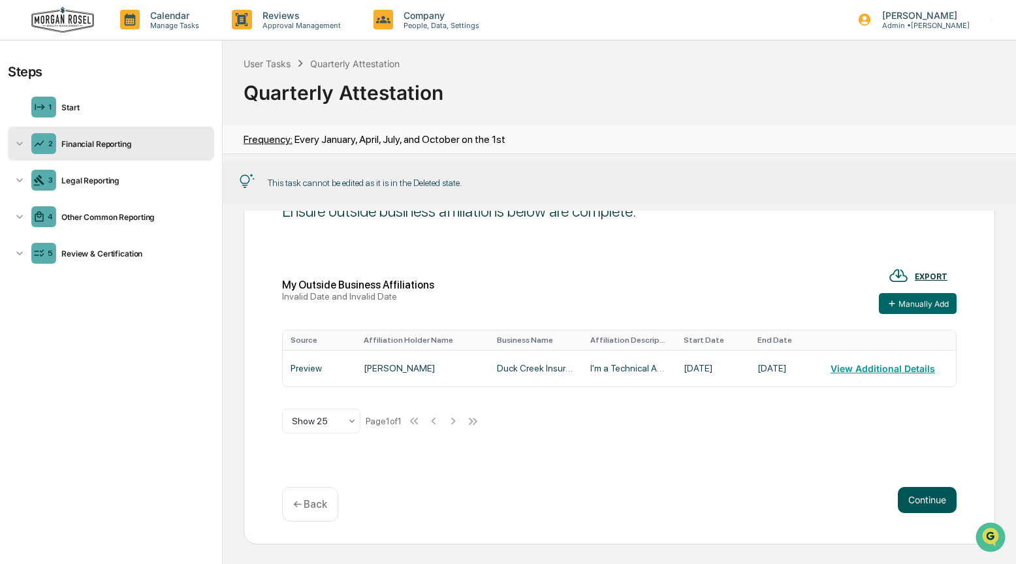
click at [926, 502] on button "Continue" at bounding box center [927, 500] width 59 height 26
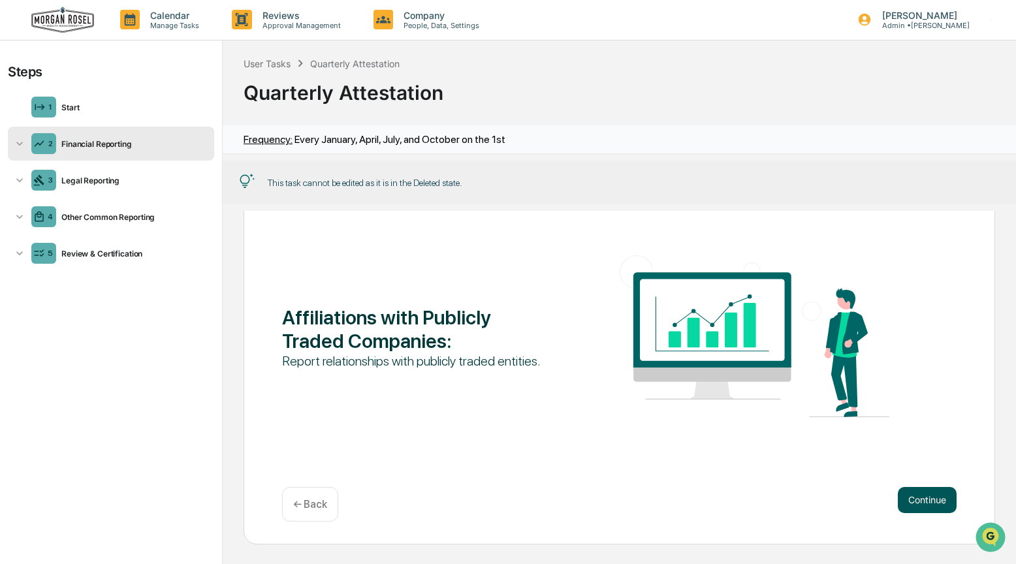
click at [926, 502] on button "Continue" at bounding box center [927, 500] width 59 height 26
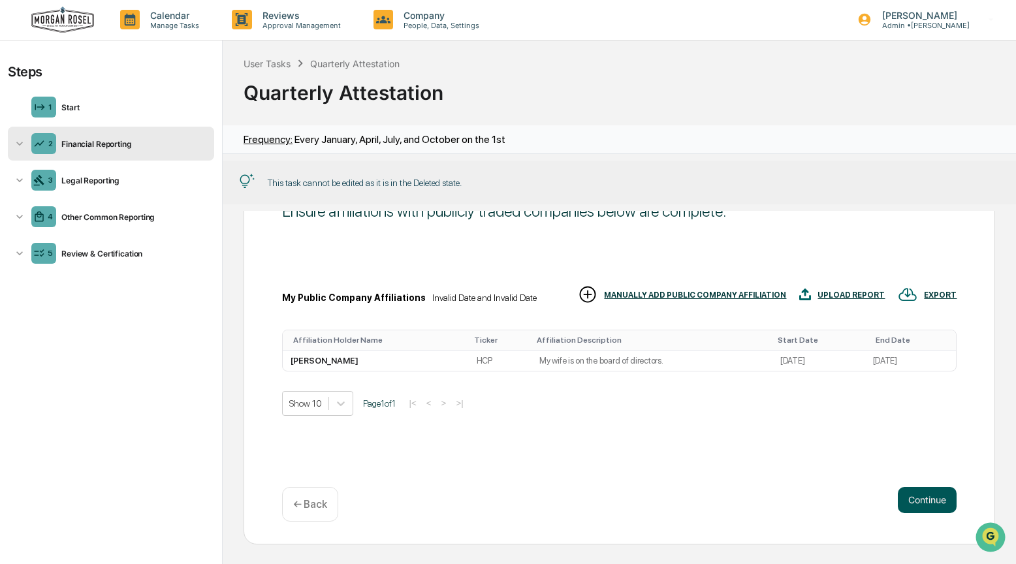
click at [926, 502] on button "Continue" at bounding box center [927, 500] width 59 height 26
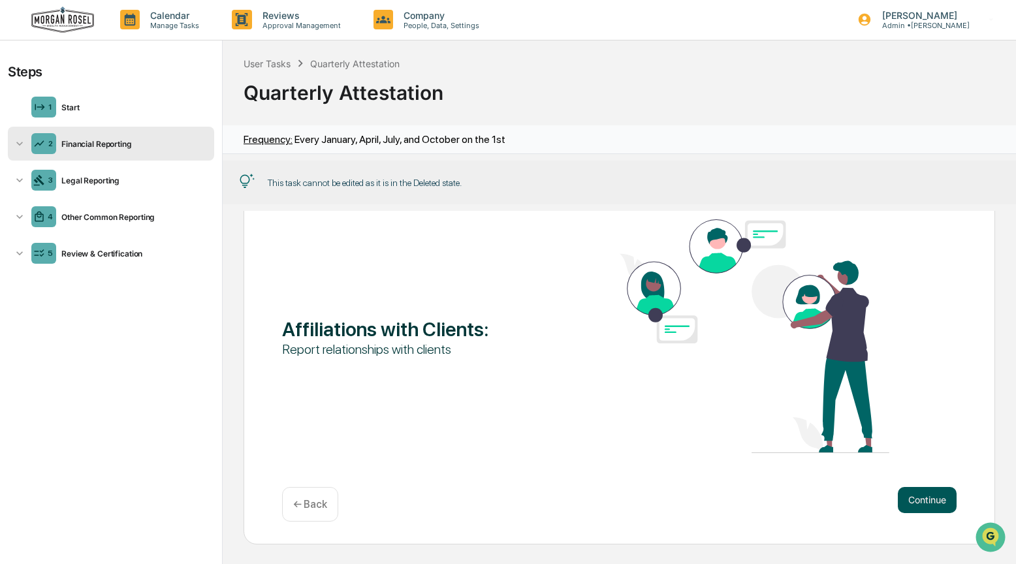
click at [926, 502] on button "Continue" at bounding box center [927, 500] width 59 height 26
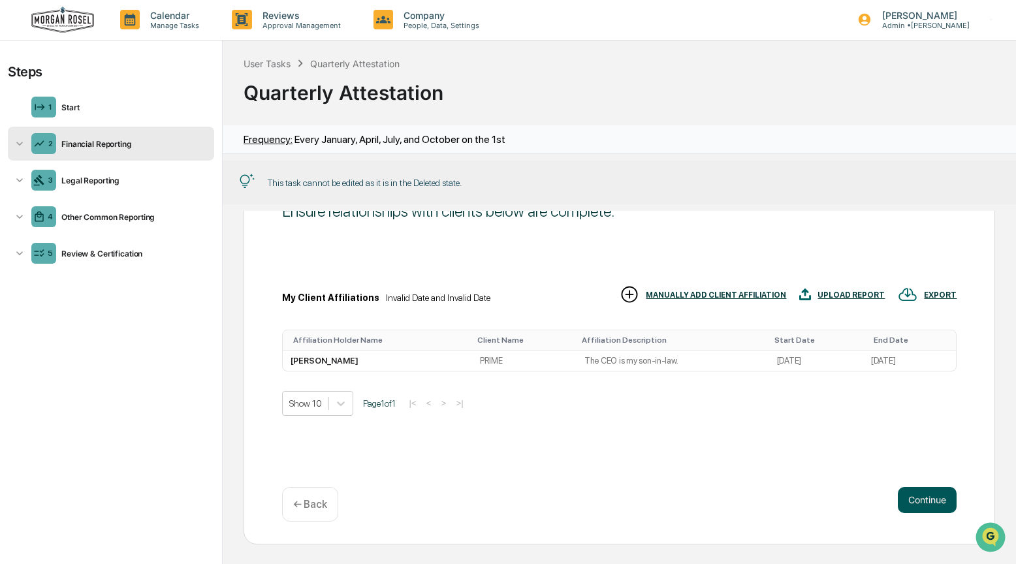
click at [926, 502] on button "Continue" at bounding box center [927, 500] width 59 height 26
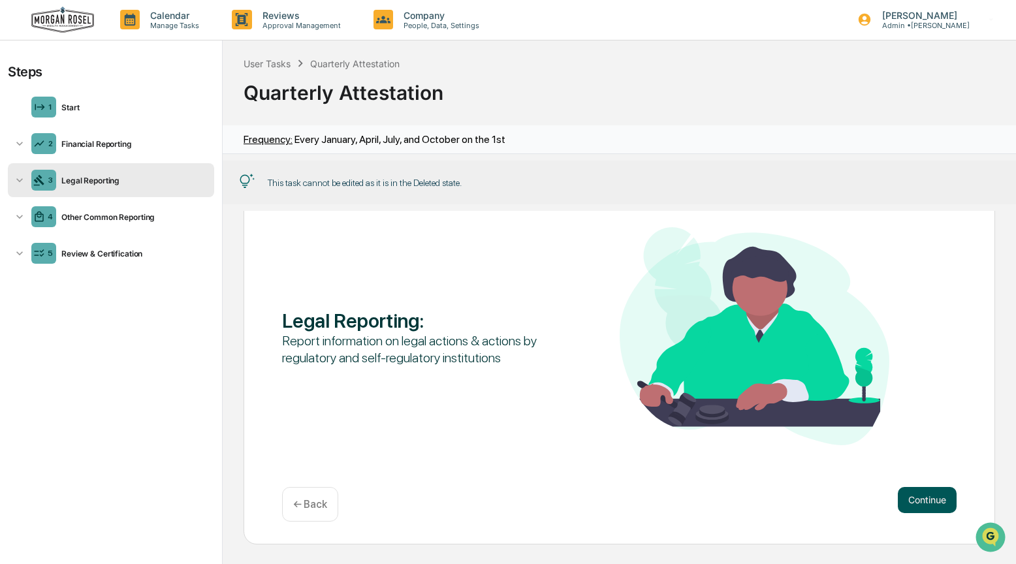
click at [902, 503] on button "Continue" at bounding box center [927, 500] width 59 height 26
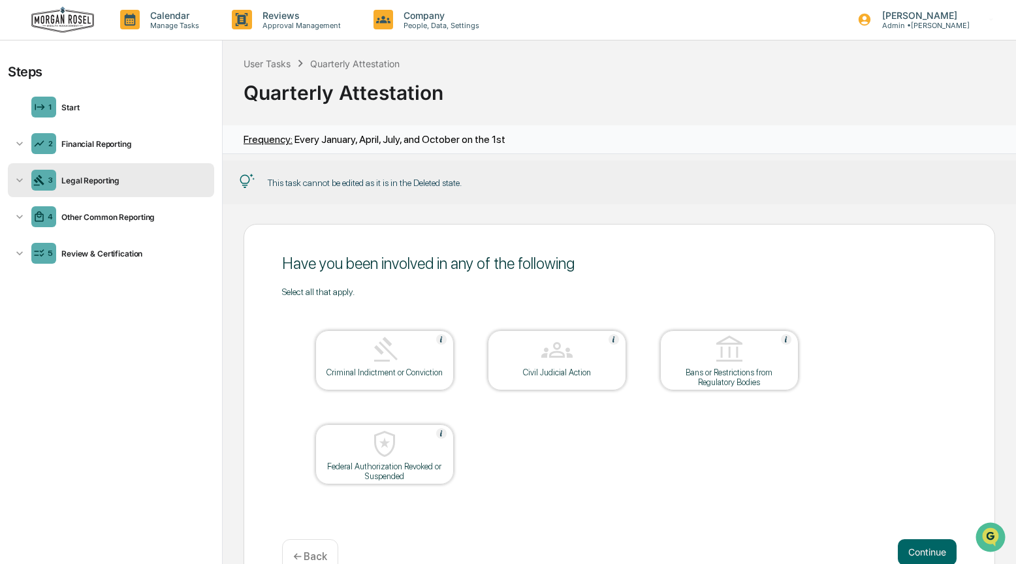
scroll to position [0, 0]
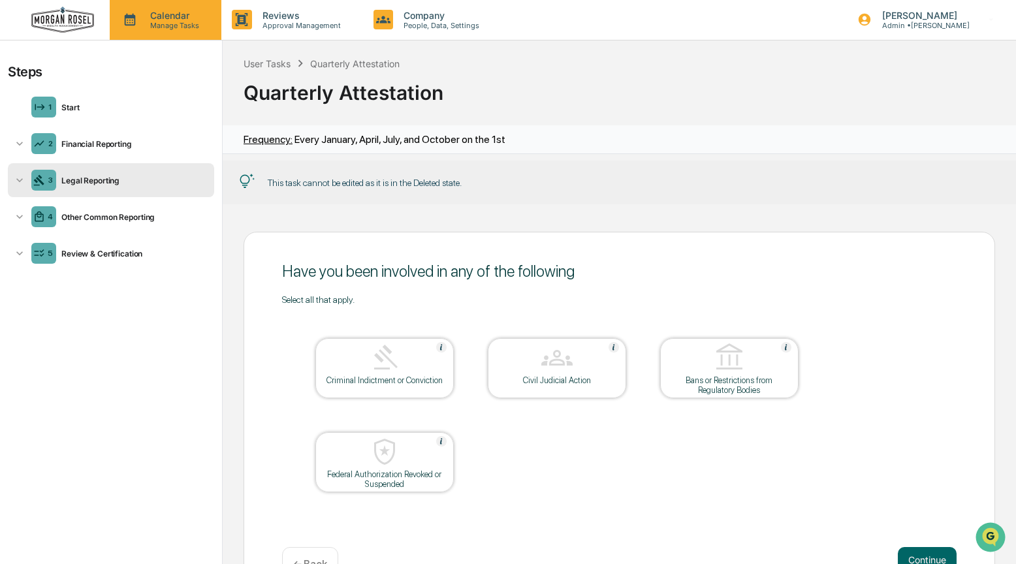
click at [147, 24] on p "Manage Tasks" at bounding box center [173, 25] width 66 height 9
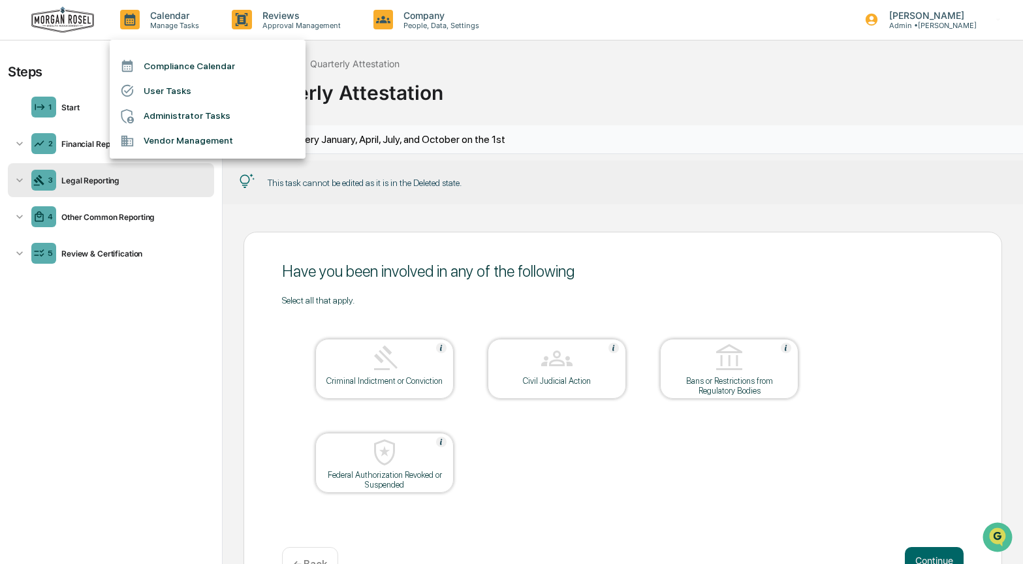
click at [212, 68] on li "Compliance Calendar" at bounding box center [208, 66] width 196 height 25
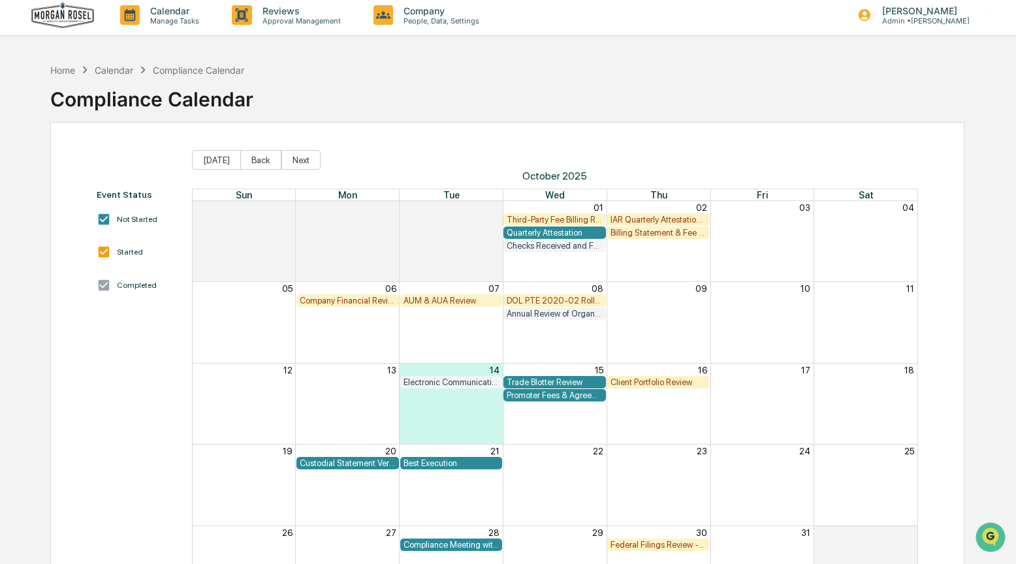
scroll to position [6, 0]
click at [57, 69] on div "Home" at bounding box center [62, 69] width 25 height 11
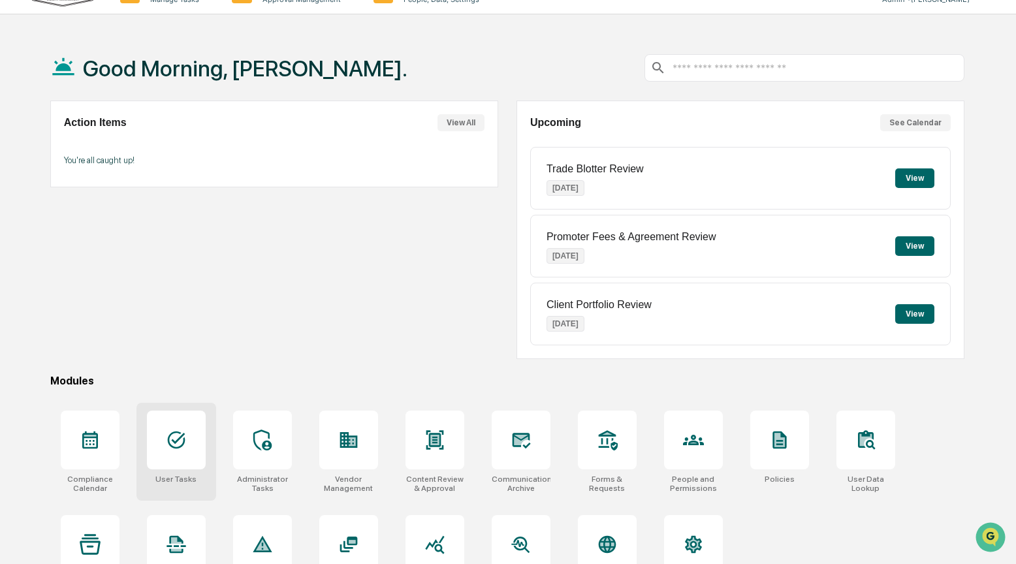
scroll to position [27, 0]
click at [168, 425] on div at bounding box center [176, 439] width 59 height 59
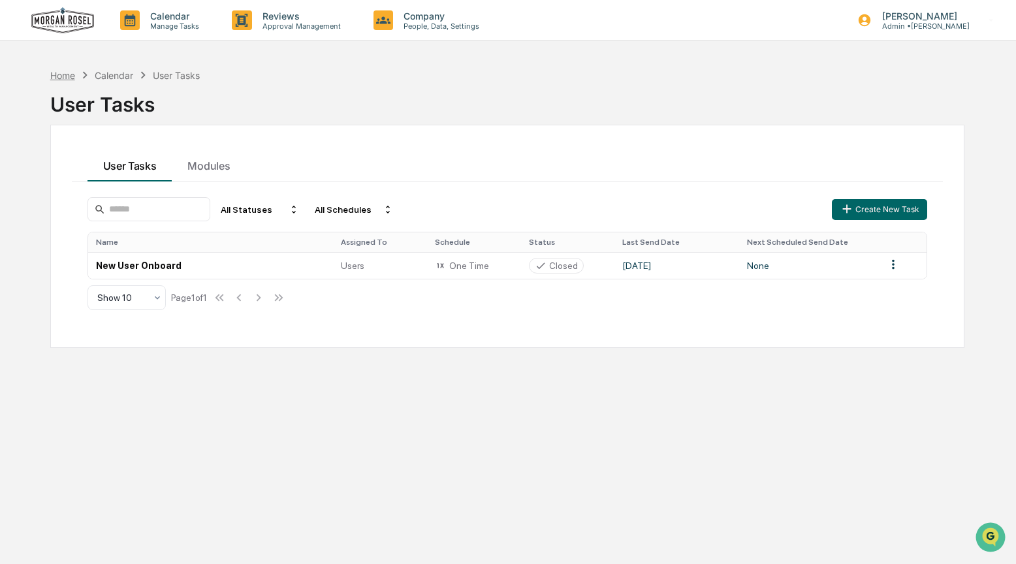
click at [57, 75] on div "Home" at bounding box center [62, 75] width 25 height 11
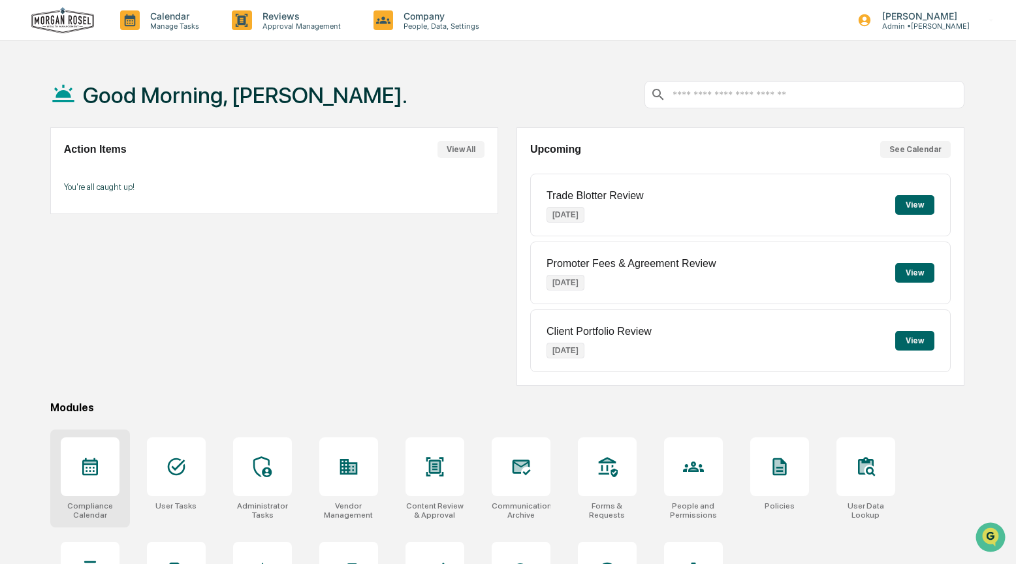
click at [101, 472] on div at bounding box center [90, 467] width 59 height 59
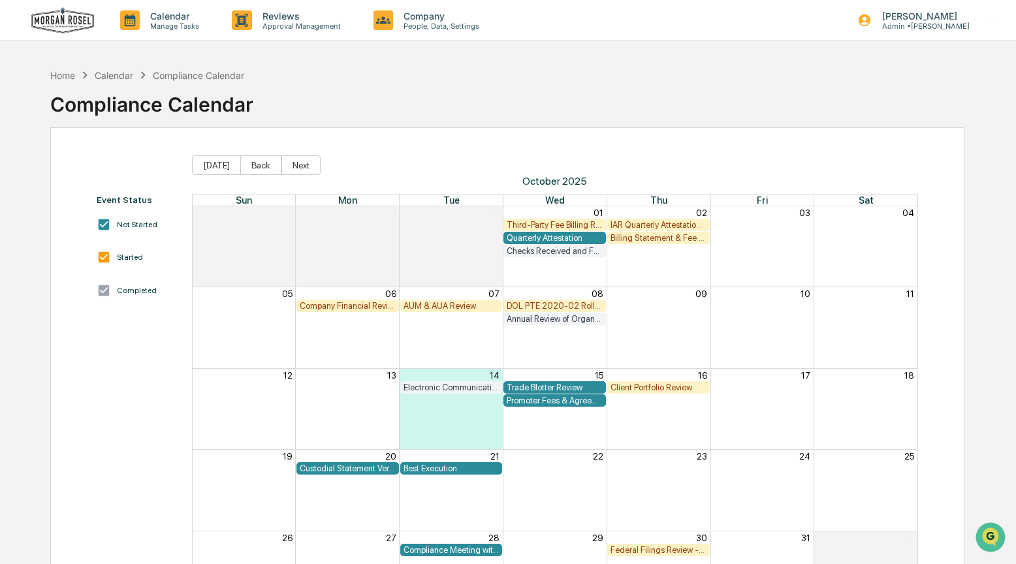
click at [552, 238] on div "Quarterly Attestation" at bounding box center [555, 238] width 96 height 10
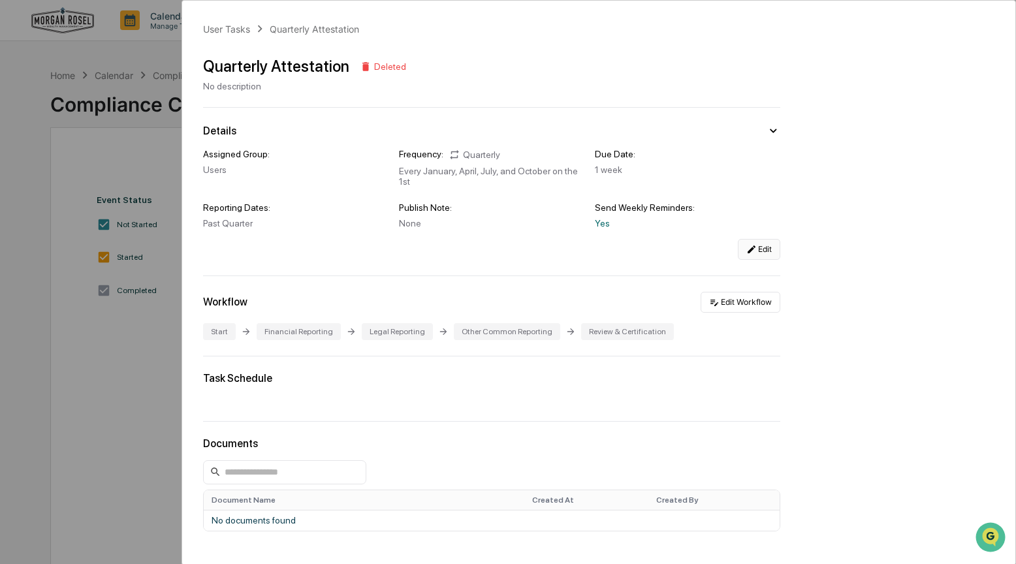
click at [755, 251] on button "Edit" at bounding box center [759, 249] width 42 height 21
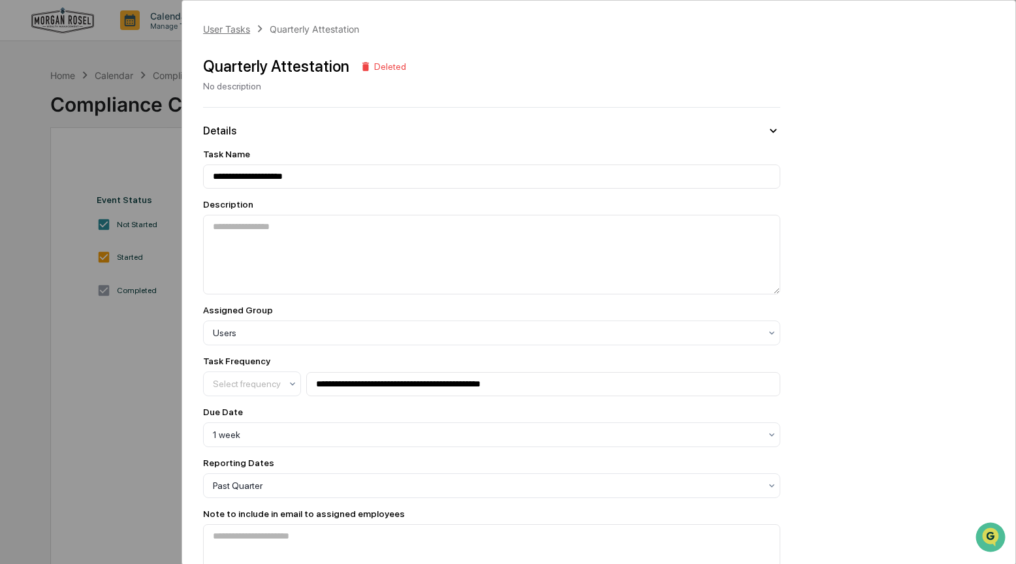
click at [221, 26] on div "User Tasks" at bounding box center [226, 29] width 47 height 11
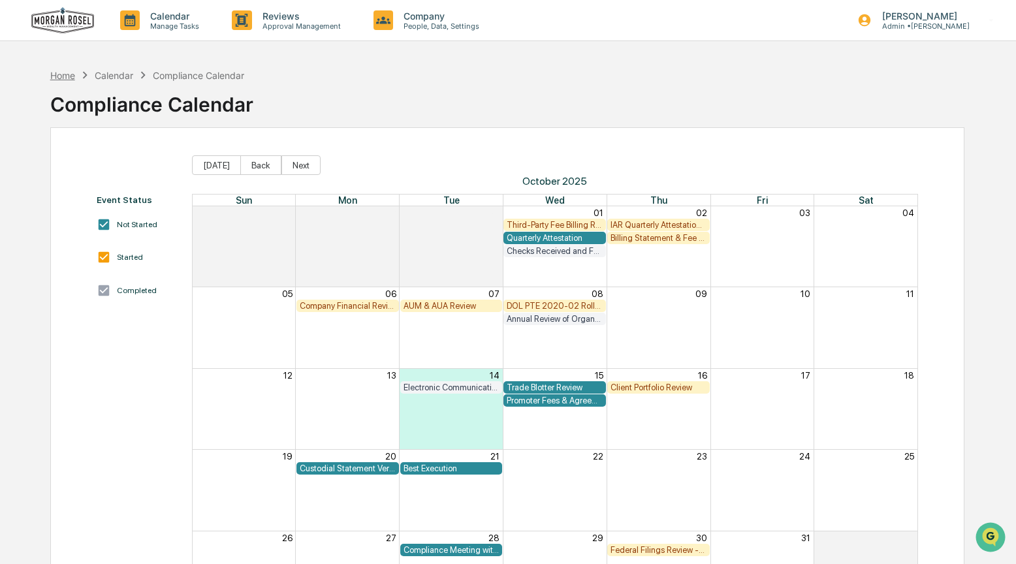
click at [59, 73] on div "Home" at bounding box center [62, 75] width 25 height 11
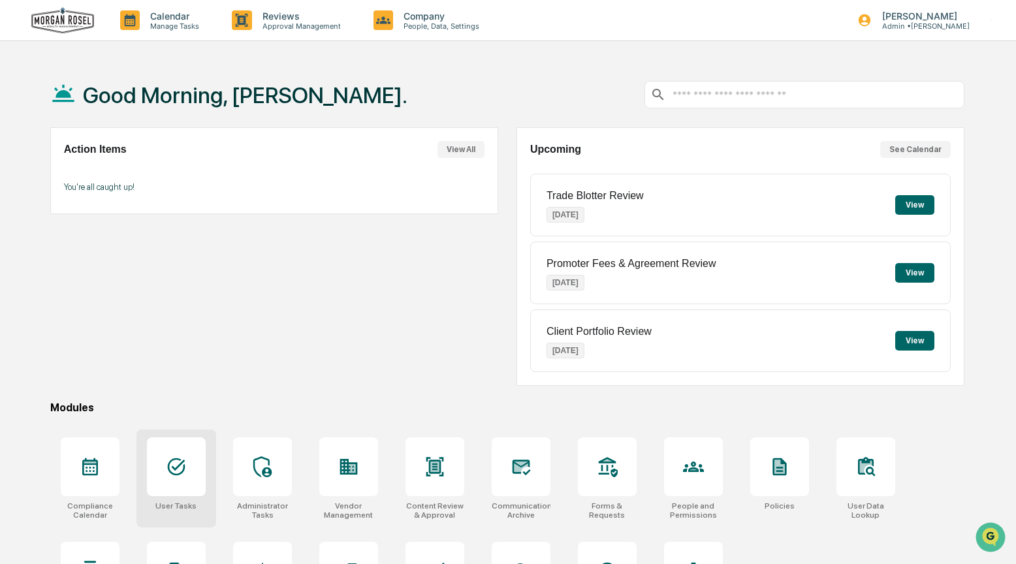
click at [188, 475] on div at bounding box center [176, 467] width 59 height 59
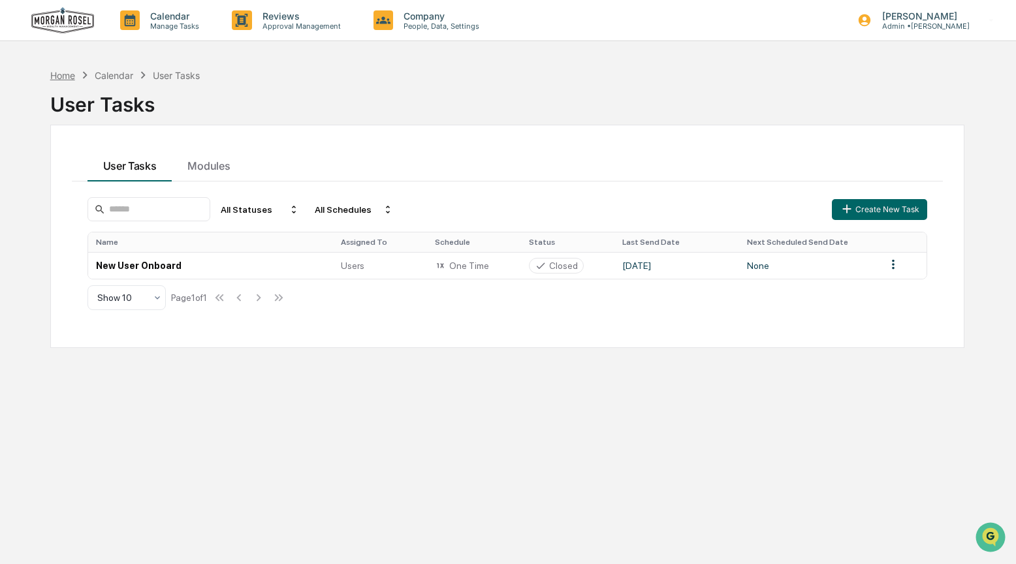
click at [53, 72] on div "Home" at bounding box center [62, 75] width 25 height 11
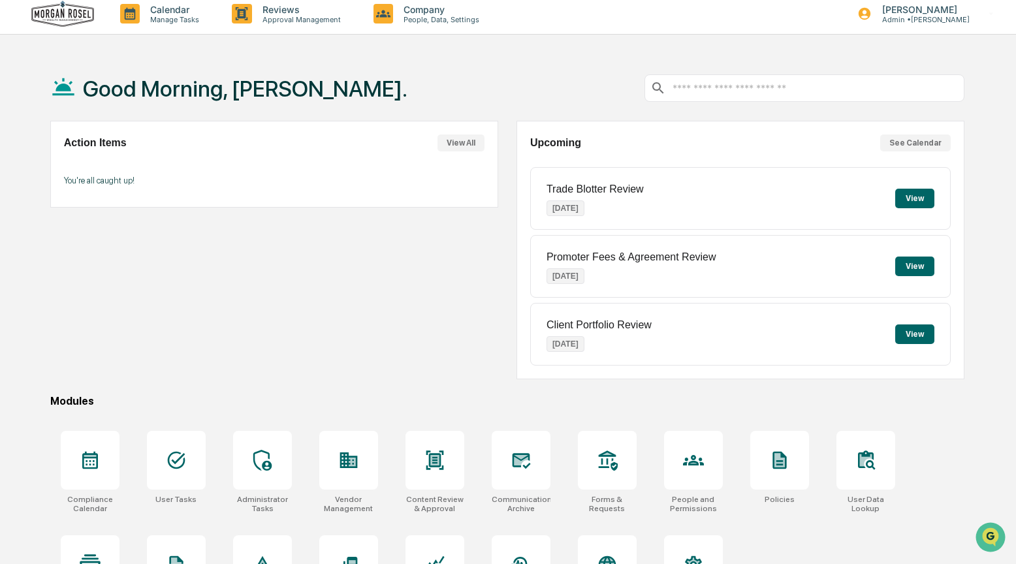
scroll to position [8, 0]
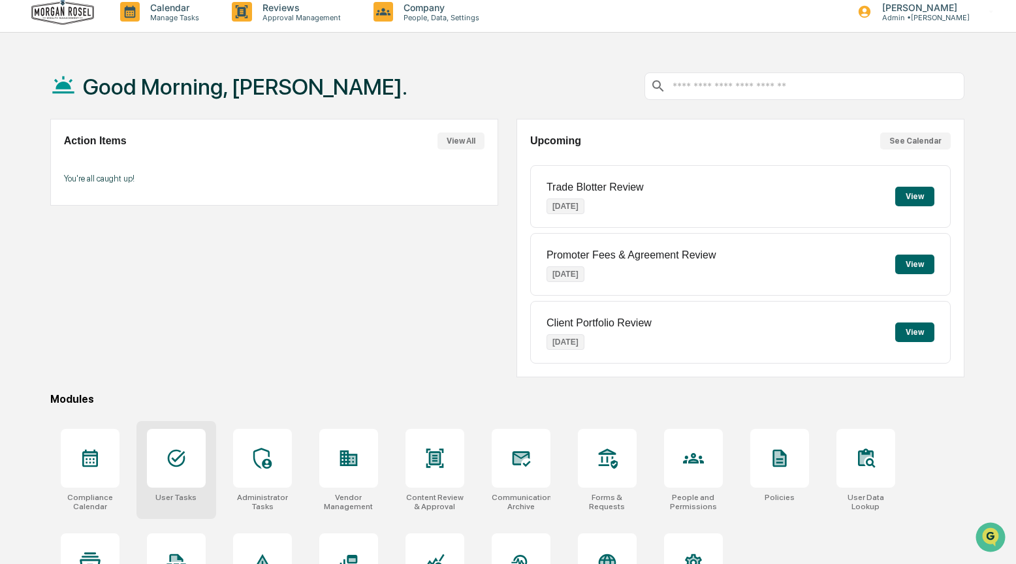
click at [182, 478] on div at bounding box center [176, 458] width 59 height 59
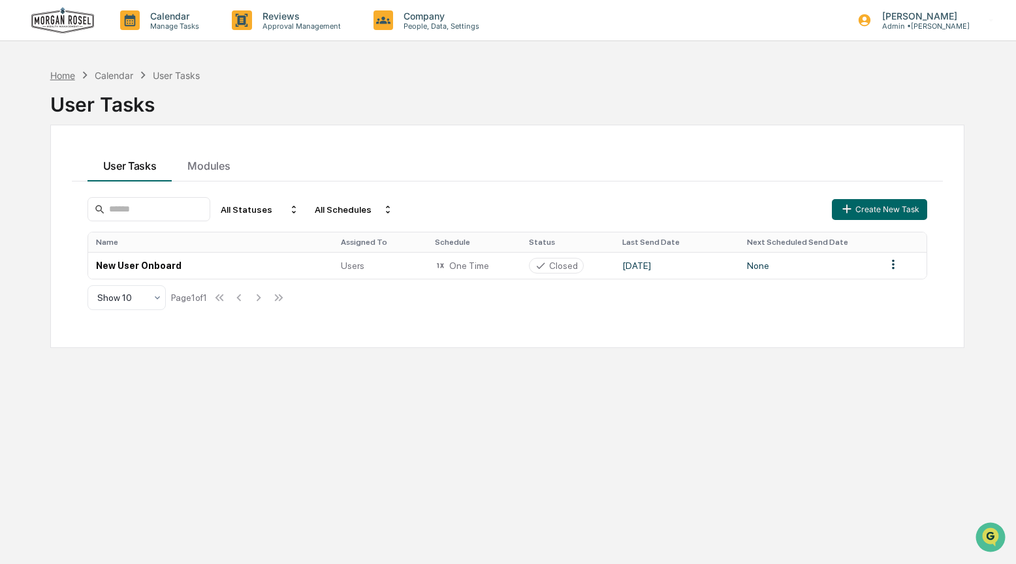
click at [70, 75] on div "Home" at bounding box center [62, 75] width 25 height 11
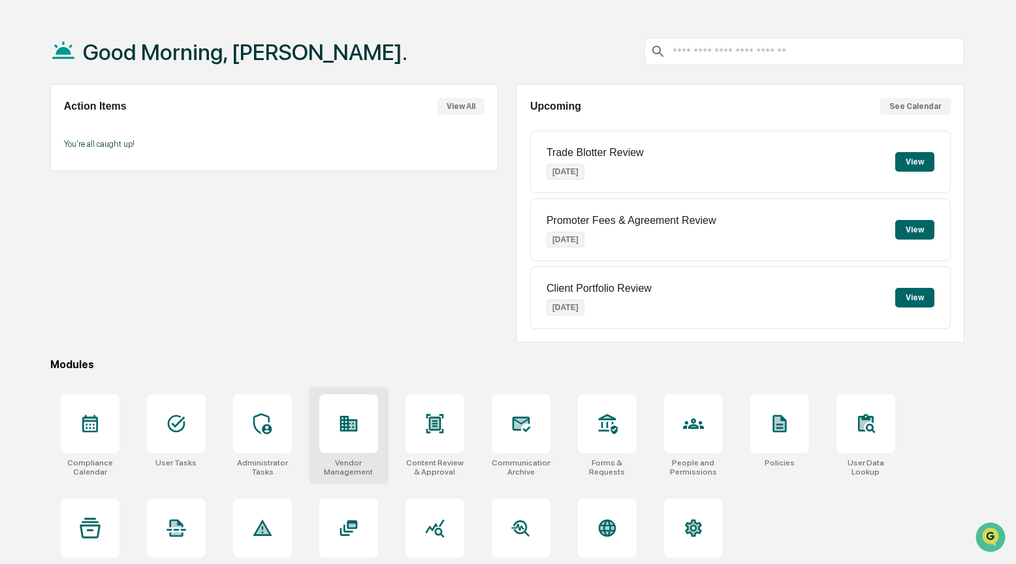
scroll to position [71, 0]
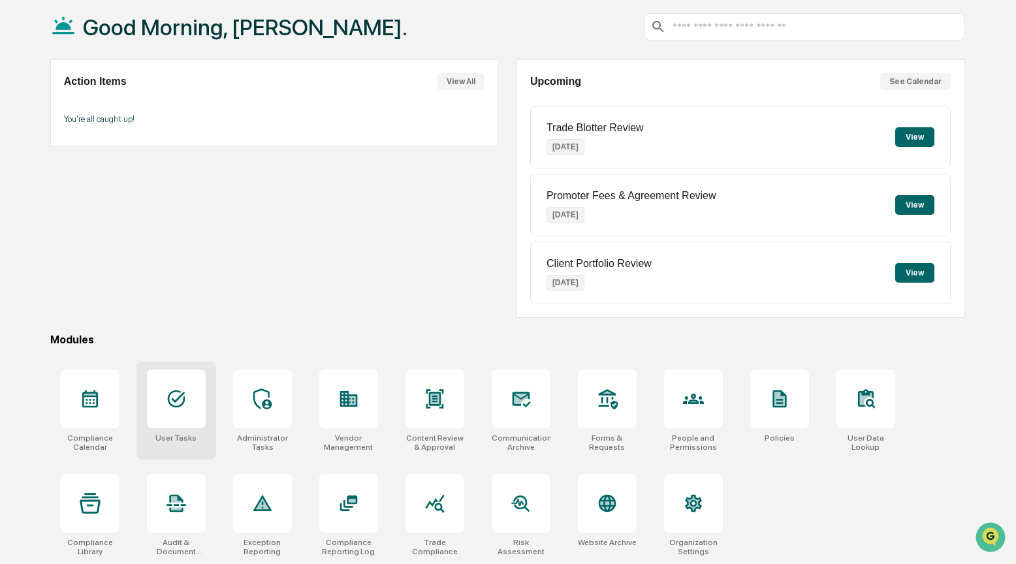
click at [181, 411] on div at bounding box center [176, 399] width 59 height 59
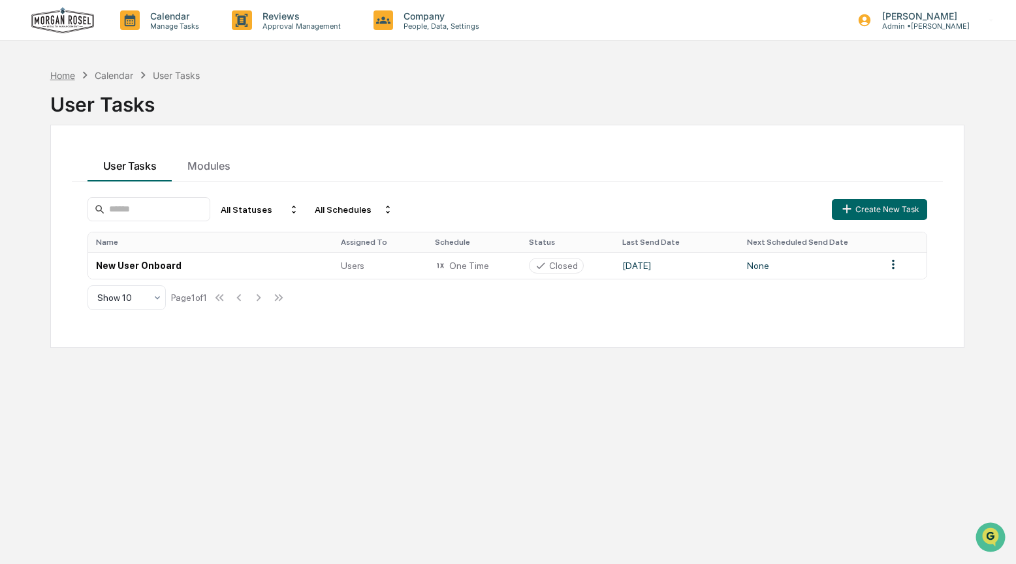
click at [65, 76] on div "Home" at bounding box center [62, 75] width 25 height 11
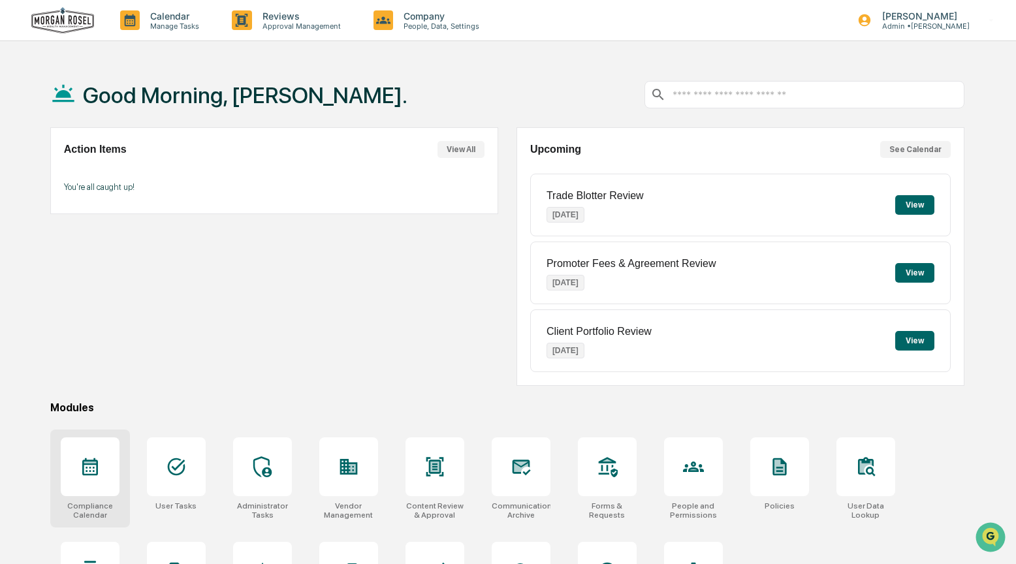
click at [80, 482] on div at bounding box center [90, 467] width 59 height 59
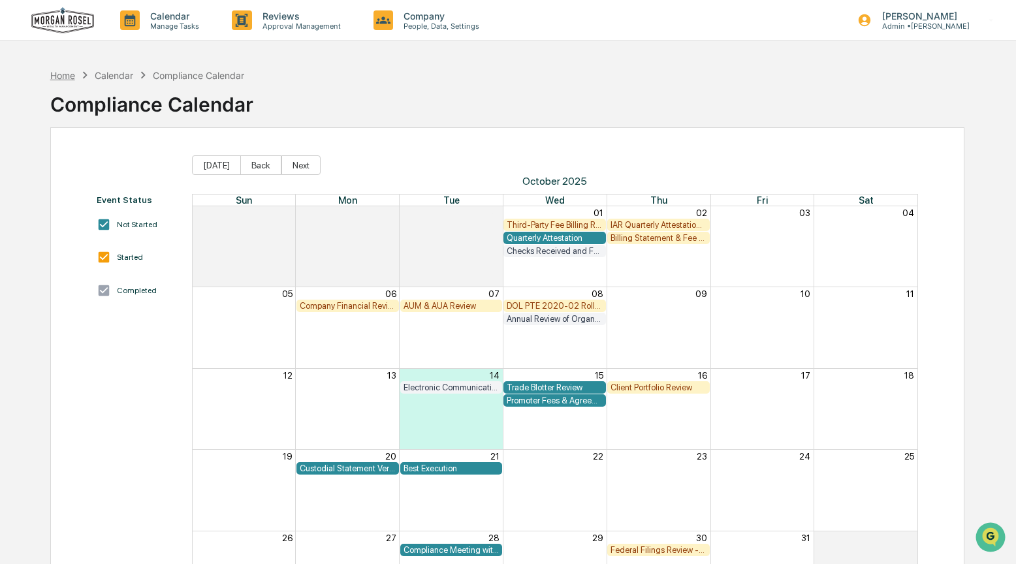
click at [66, 72] on div "Home" at bounding box center [62, 75] width 25 height 11
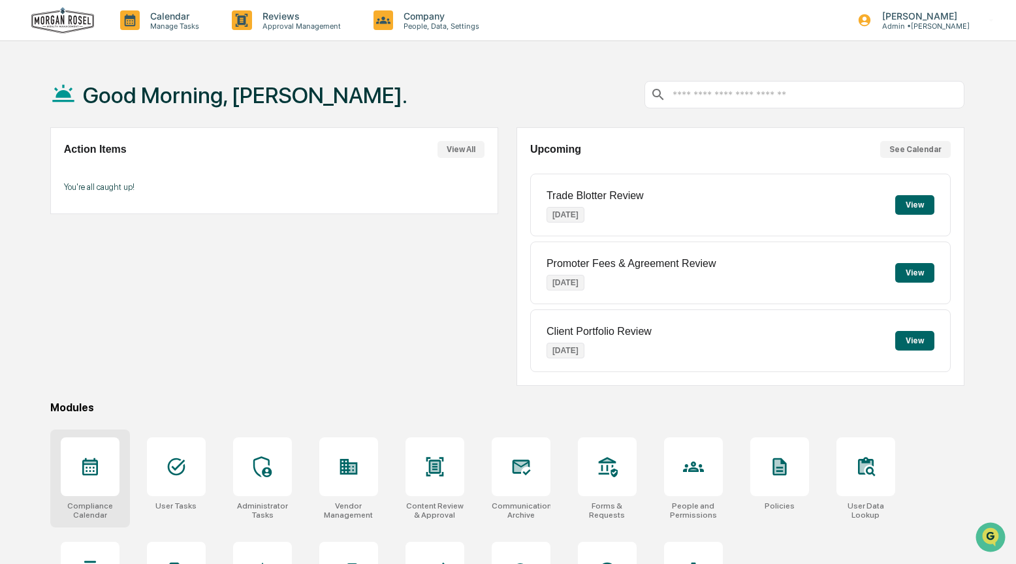
click at [91, 465] on icon at bounding box center [90, 466] width 21 height 21
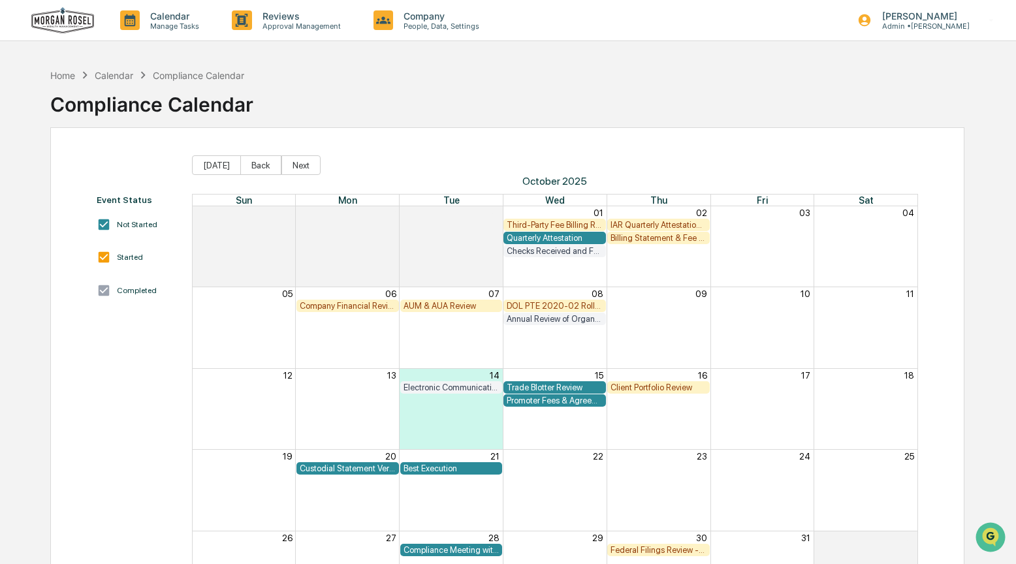
click at [535, 237] on div "Quarterly Attestation" at bounding box center [555, 238] width 96 height 10
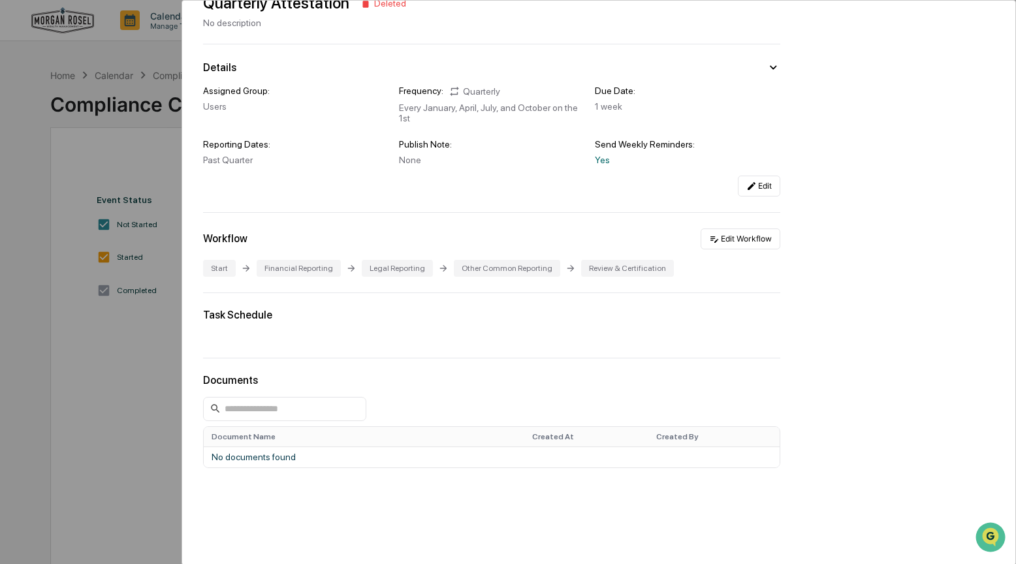
scroll to position [61, 0]
click at [735, 247] on button "Edit Workflow" at bounding box center [741, 241] width 80 height 21
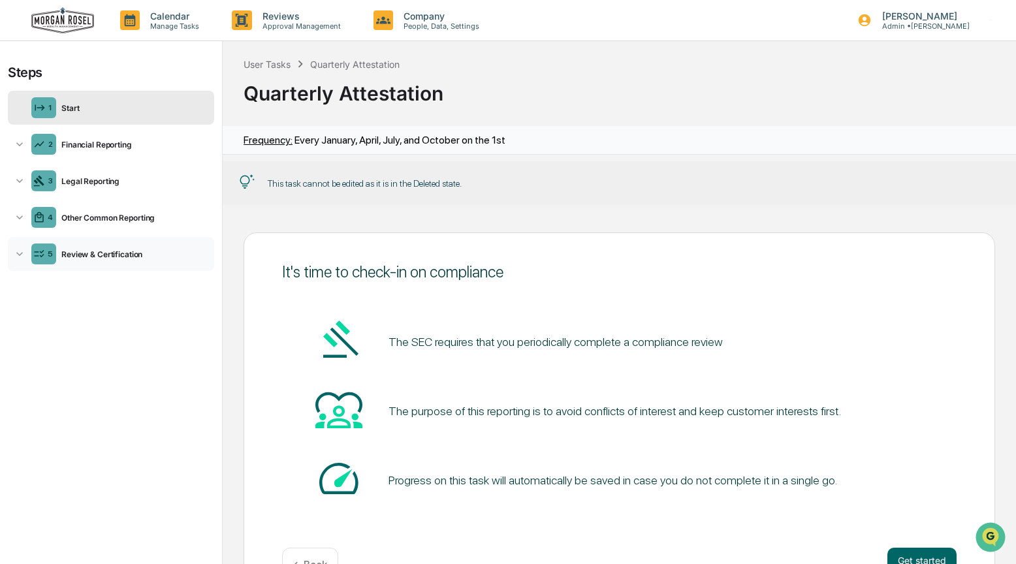
click at [66, 253] on div "Review & Certification" at bounding box center [132, 254] width 153 height 10
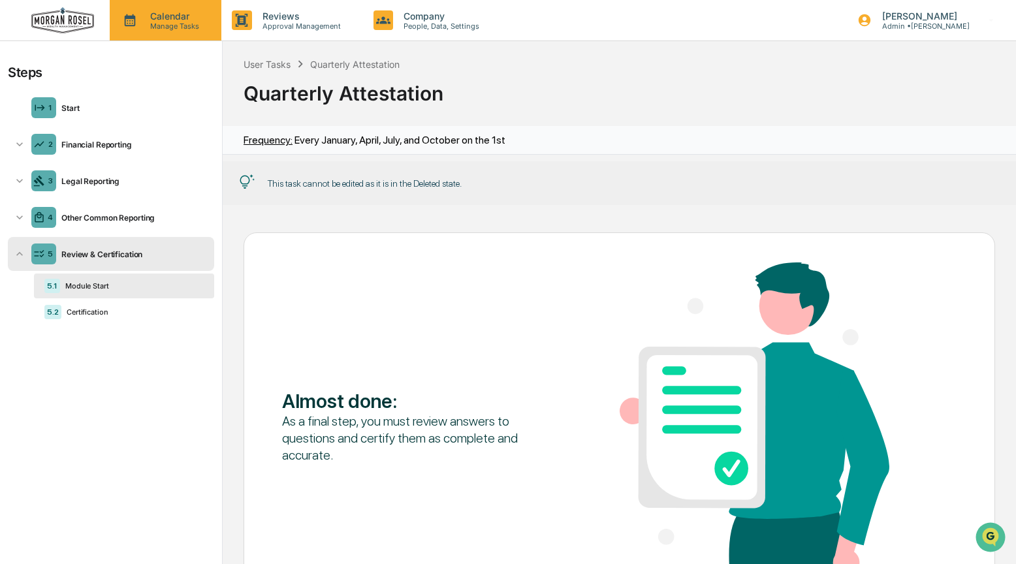
click at [153, 25] on p "Manage Tasks" at bounding box center [173, 26] width 66 height 9
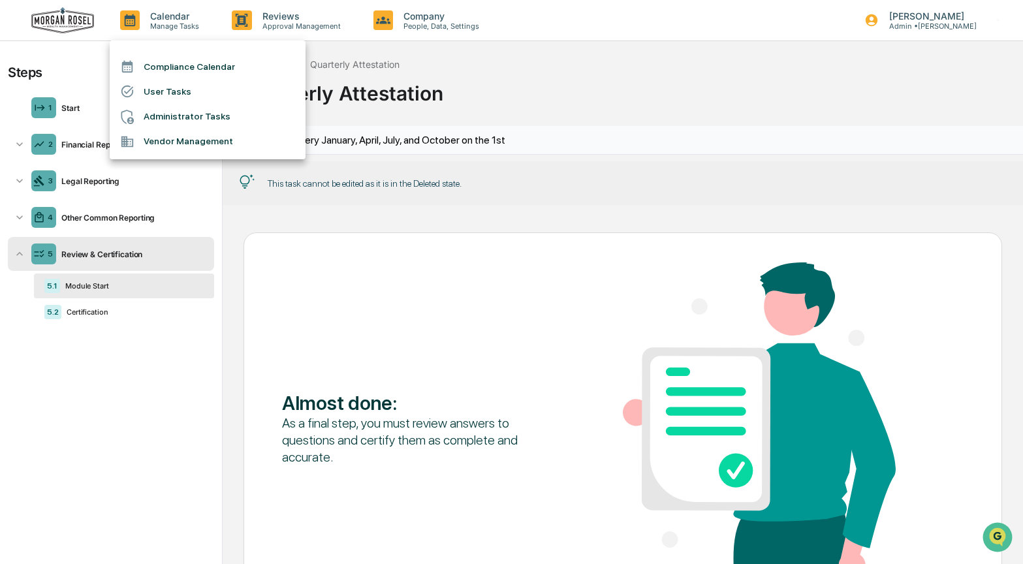
click at [174, 65] on li "Compliance Calendar" at bounding box center [208, 66] width 196 height 25
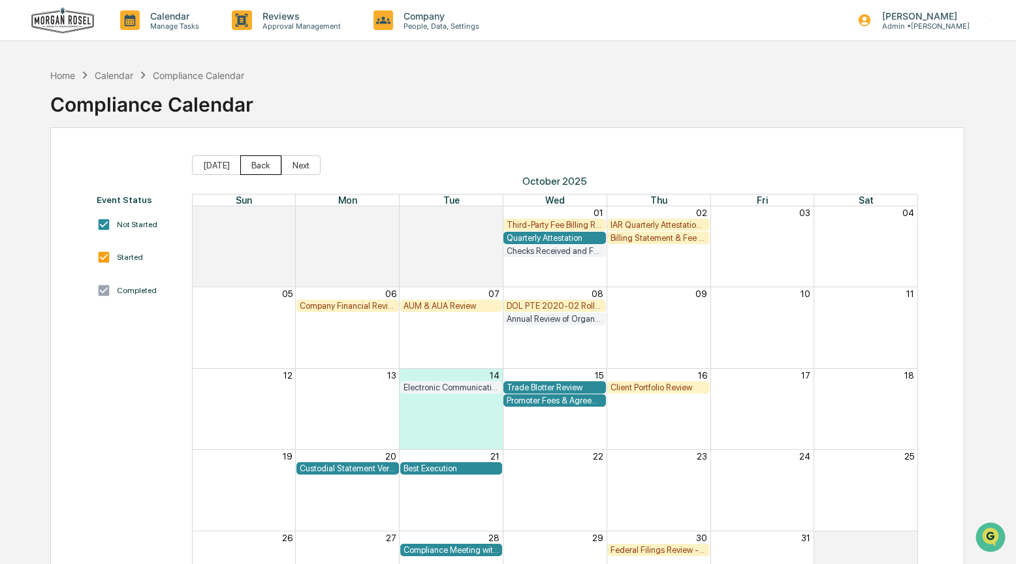
click at [263, 163] on button "Back" at bounding box center [260, 165] width 41 height 20
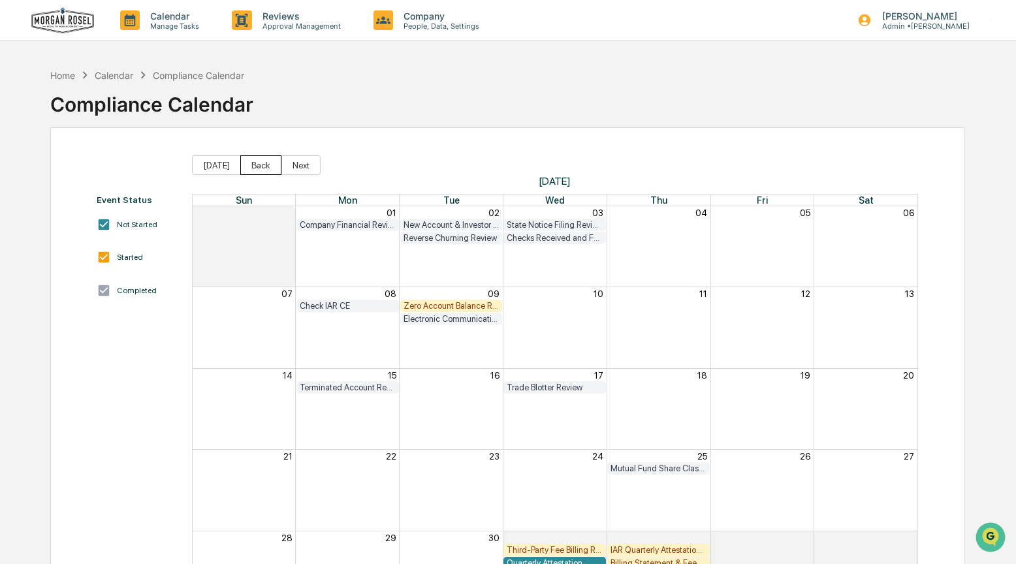
click at [264, 168] on button "Back" at bounding box center [260, 165] width 41 height 20
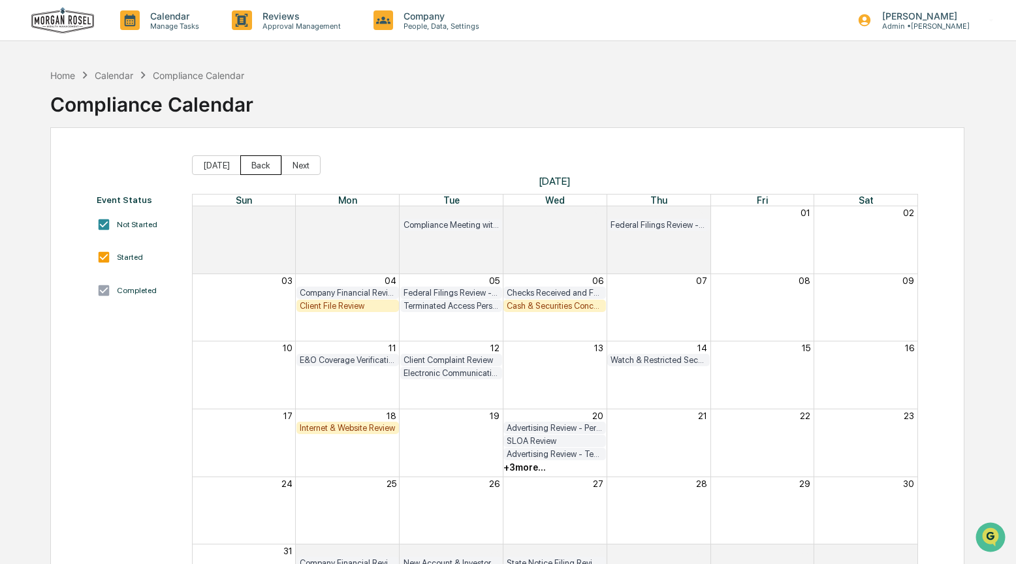
click at [264, 168] on button "Back" at bounding box center [260, 165] width 41 height 20
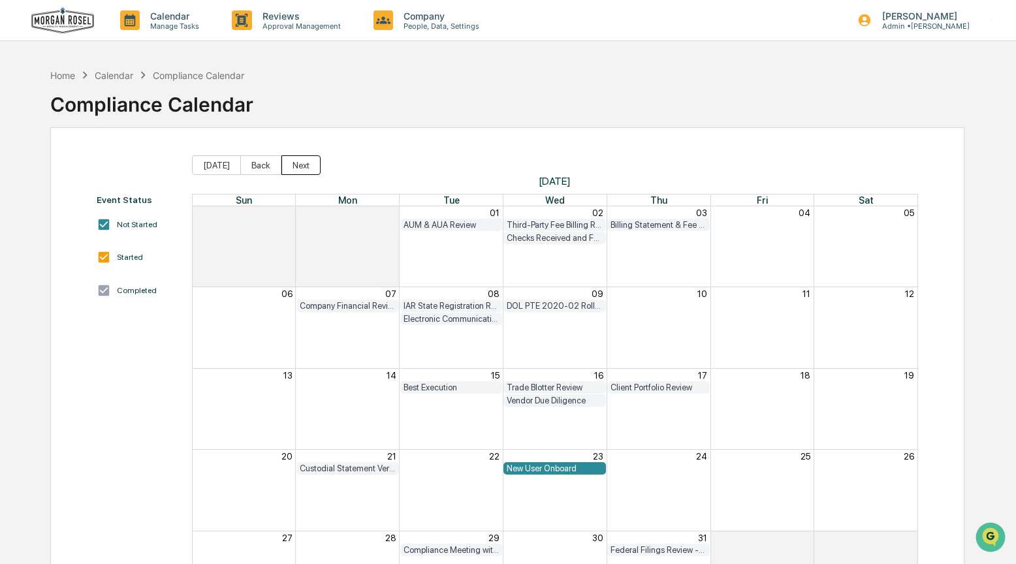
click at [309, 170] on button "Next" at bounding box center [300, 165] width 39 height 20
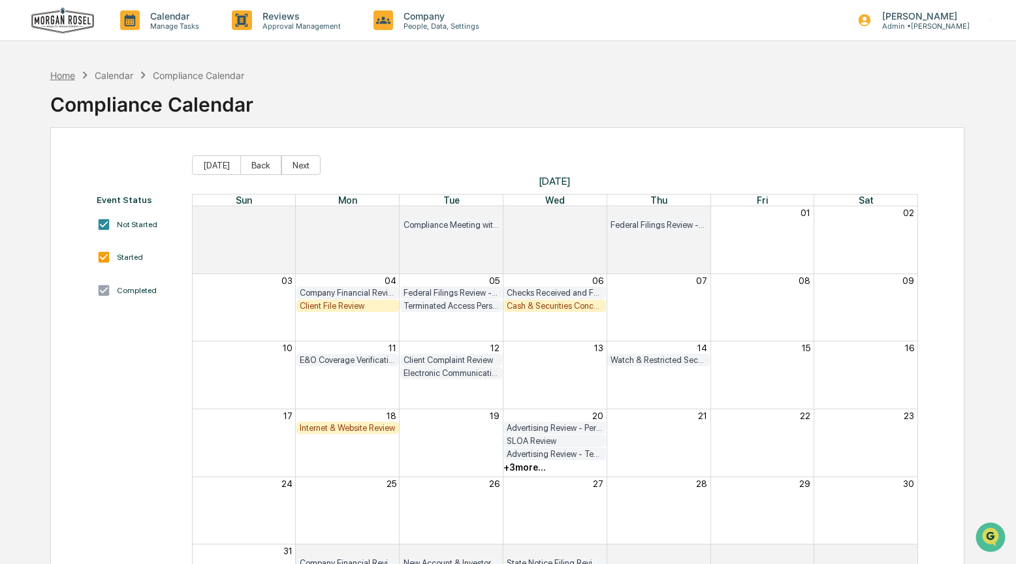
click at [61, 75] on div "Home" at bounding box center [62, 75] width 25 height 11
